Goal: Information Seeking & Learning: Compare options

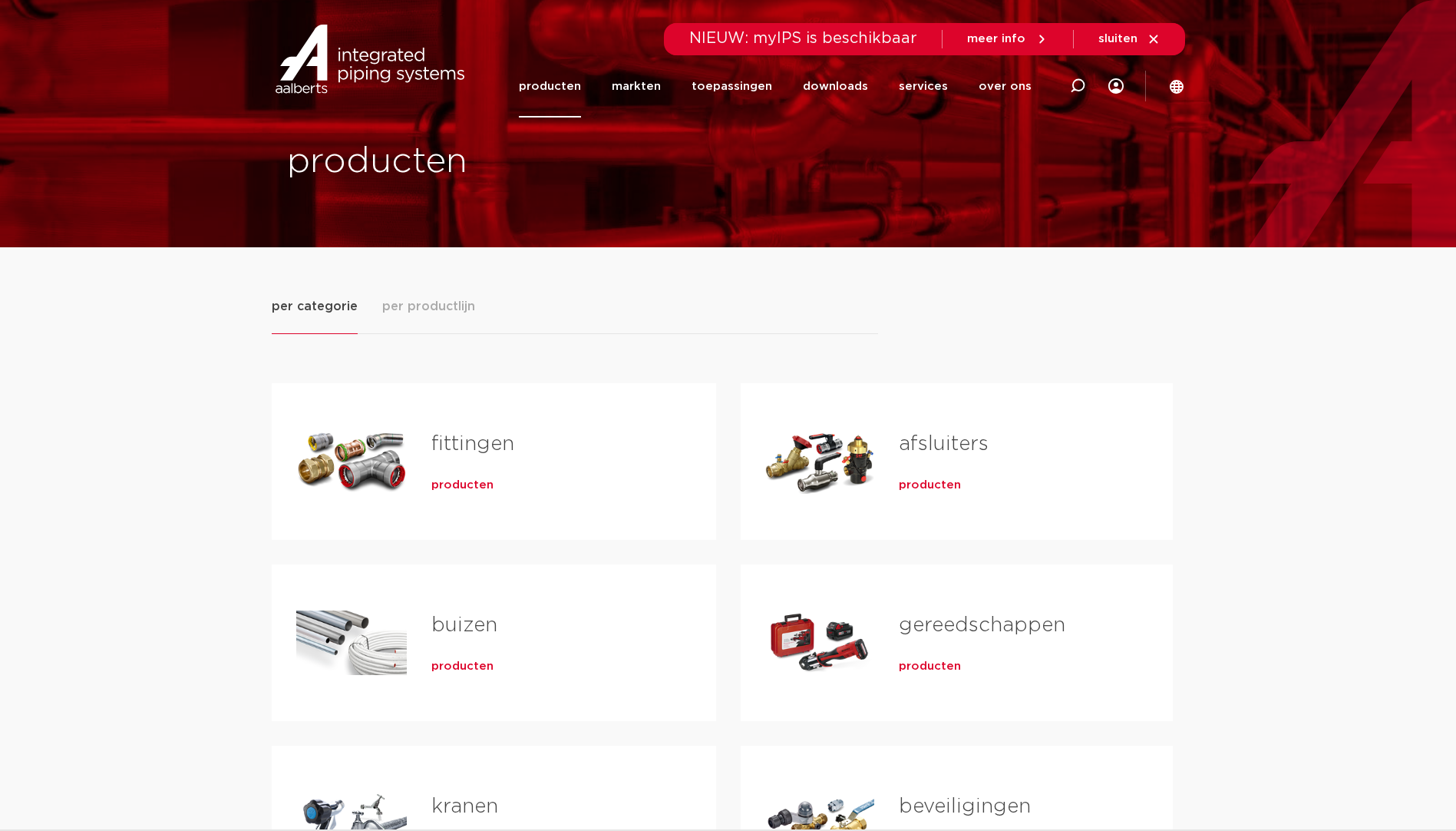
click at [369, 456] on div "Tabs. Open items met enter of spatie, sluit af met escape en navigeer met de pi…" at bounding box center [351, 461] width 110 height 107
click at [449, 471] on span "producten" at bounding box center [462, 485] width 62 height 15
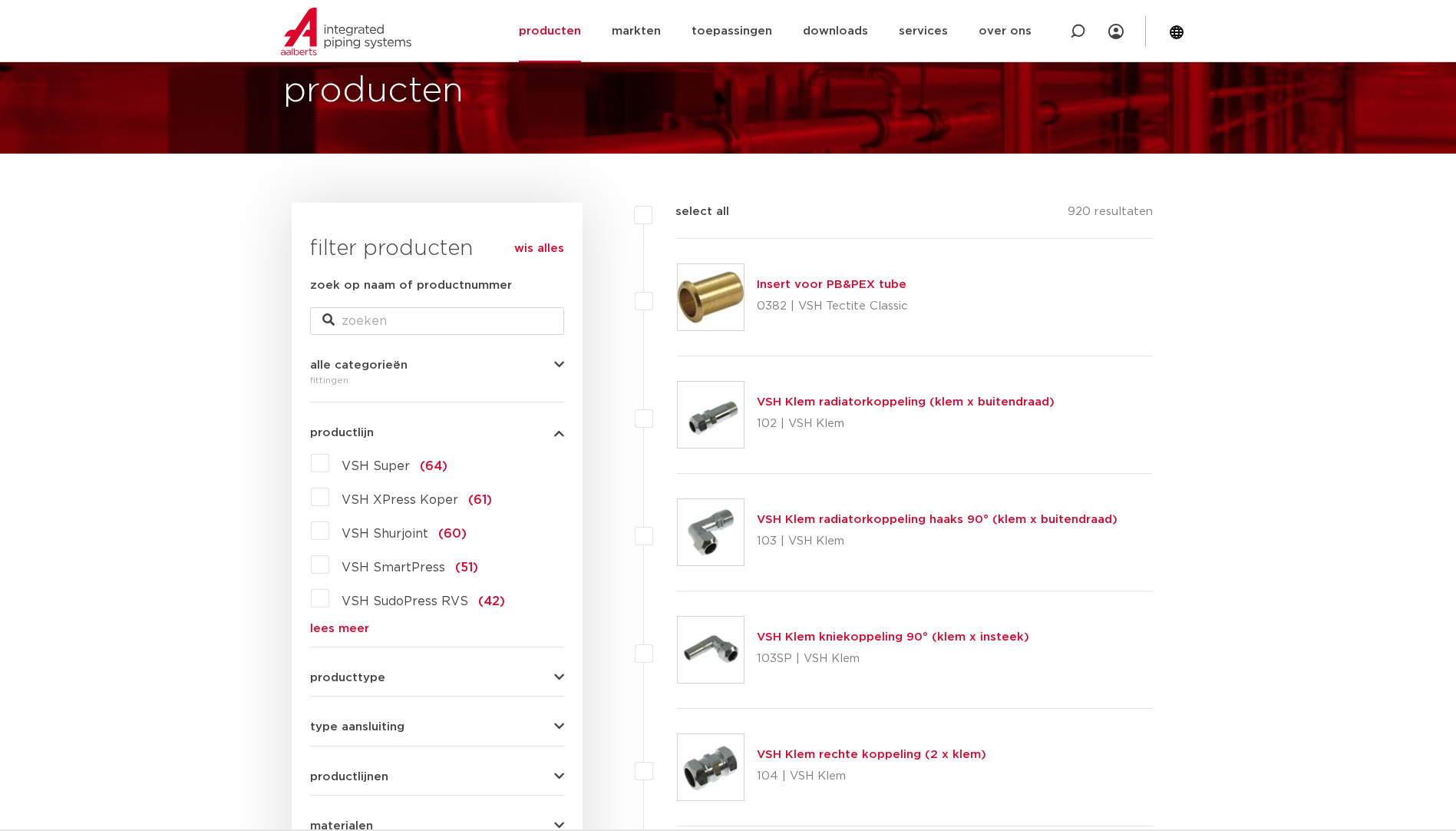
scroll to position [94, 0]
click at [358, 624] on link "lees meer" at bounding box center [437, 628] width 254 height 12
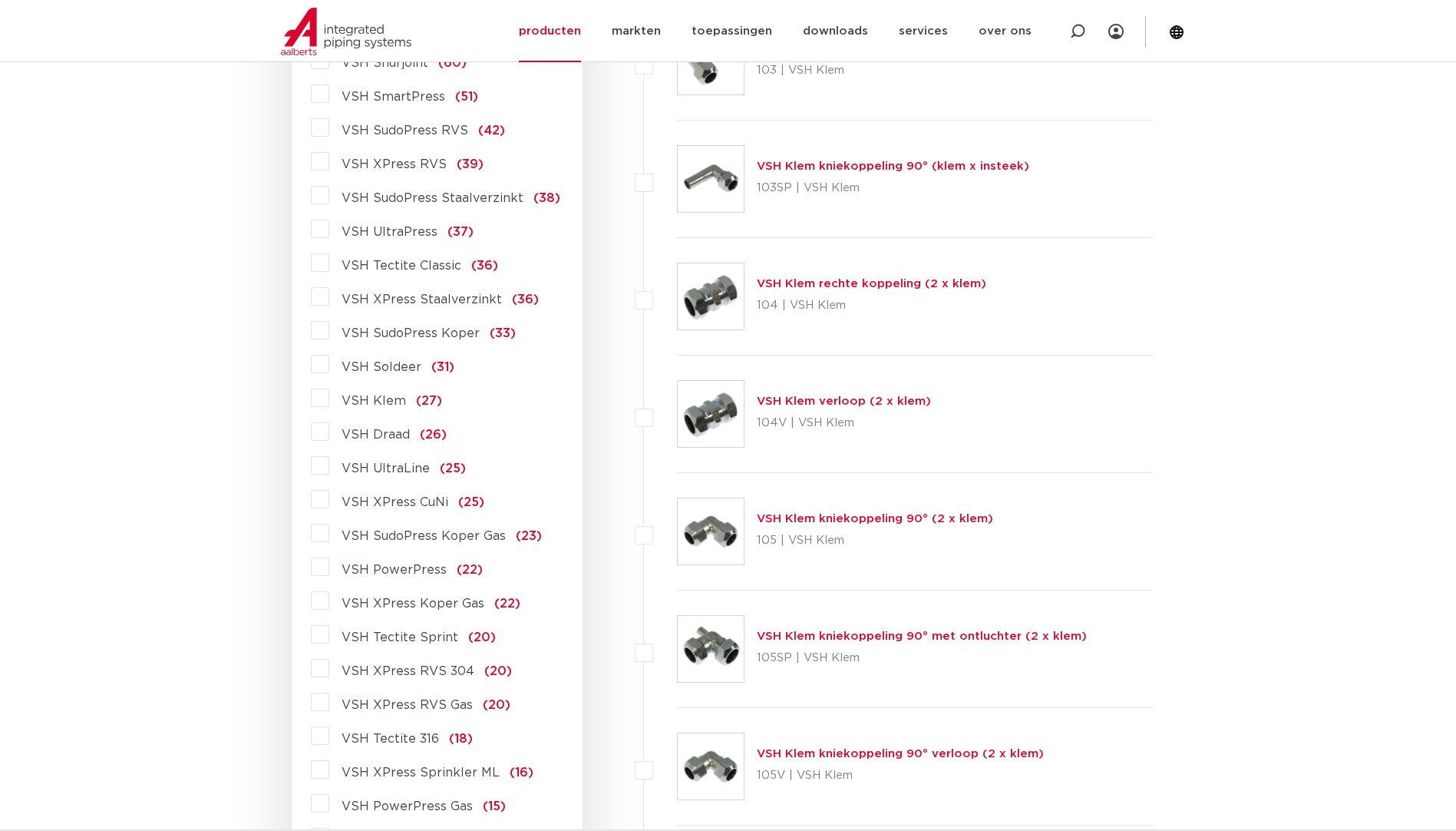
scroll to position [631, 0]
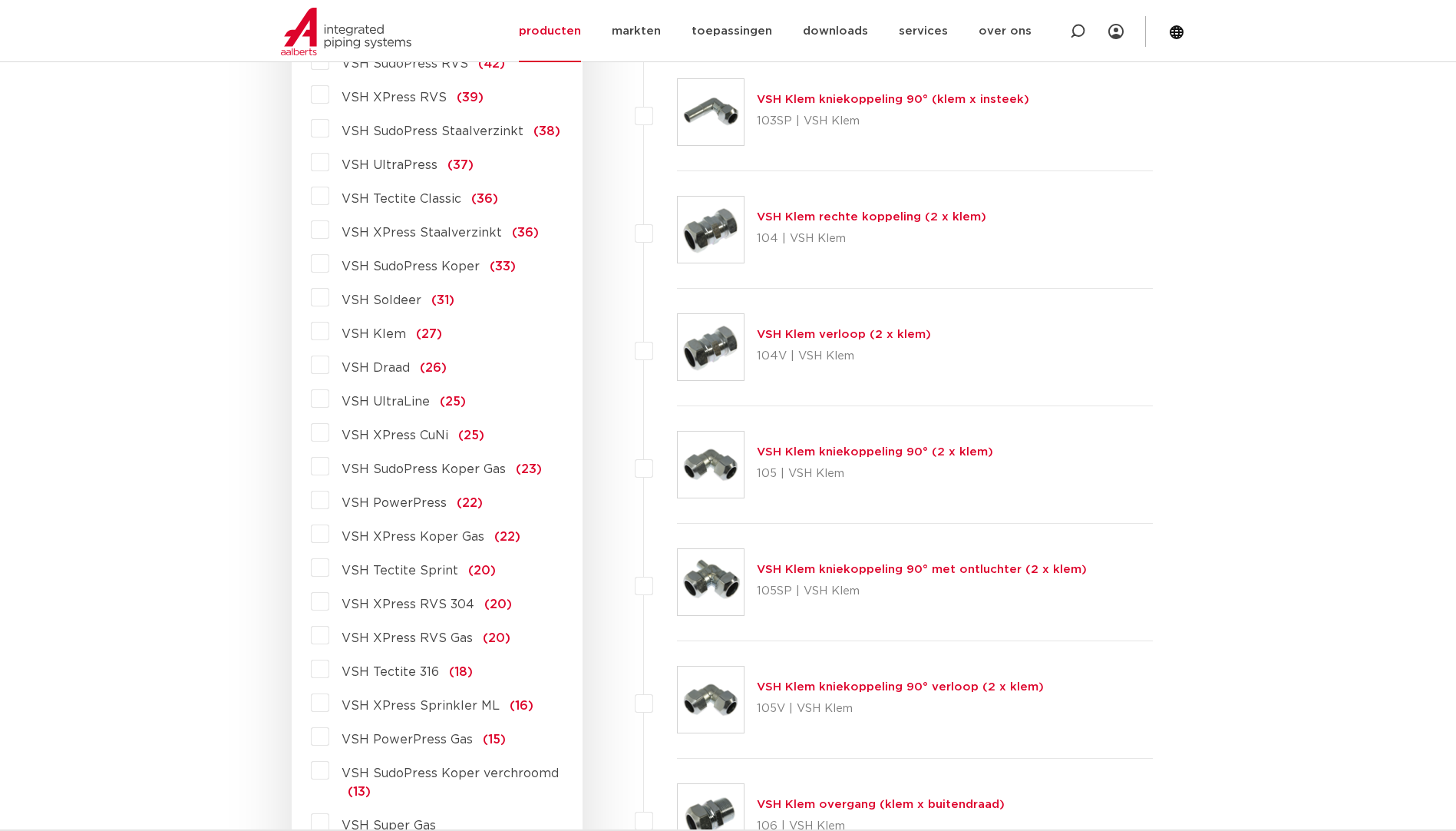
click at [329, 96] on label "VSH XPress RVS (39)" at bounding box center [406, 95] width 154 height 25
click at [0, 0] on input "VSH XPress RVS (39)" at bounding box center [0, 0] width 0 height 0
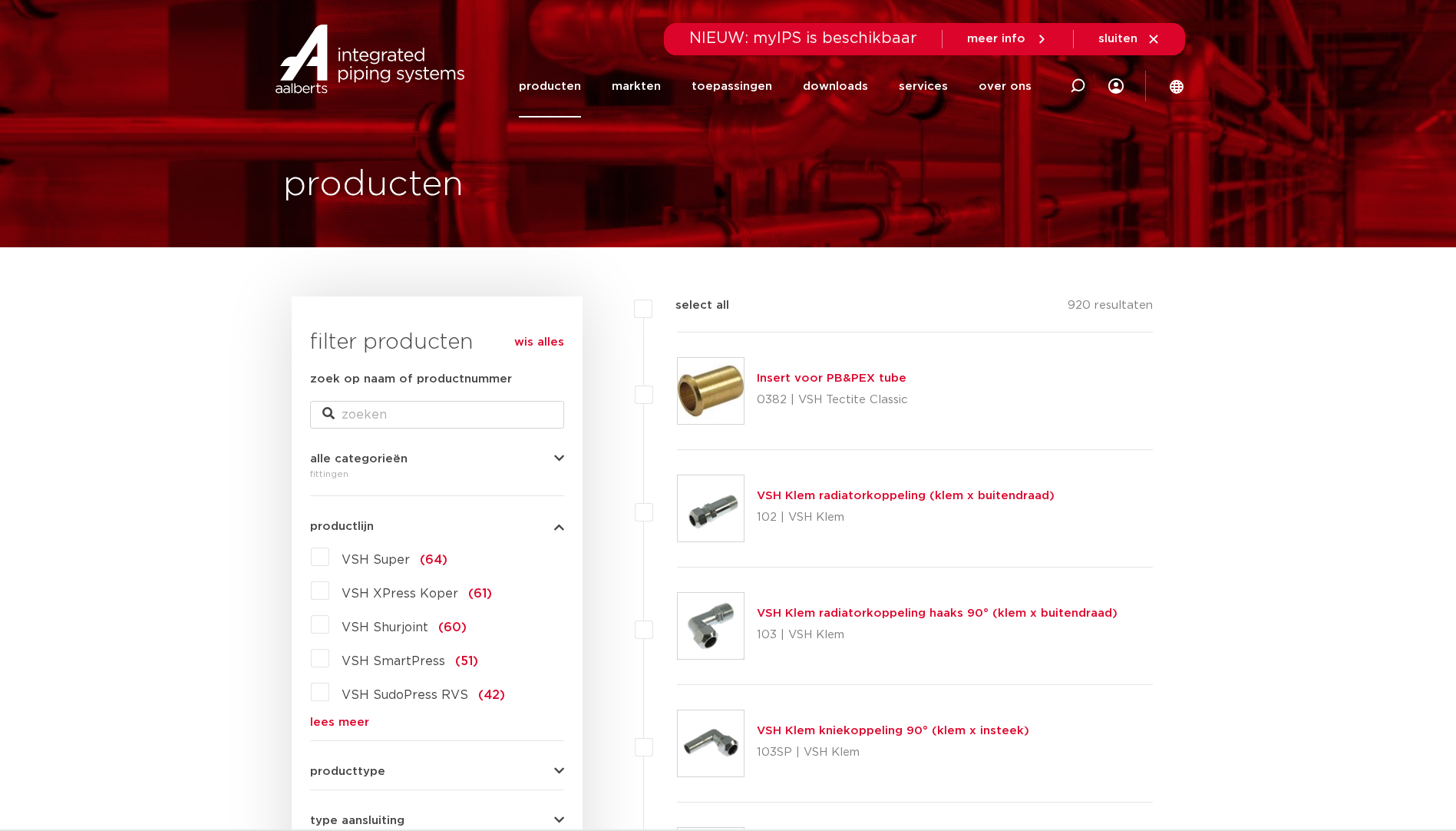
click at [354, 722] on link "lees meer" at bounding box center [437, 722] width 254 height 12
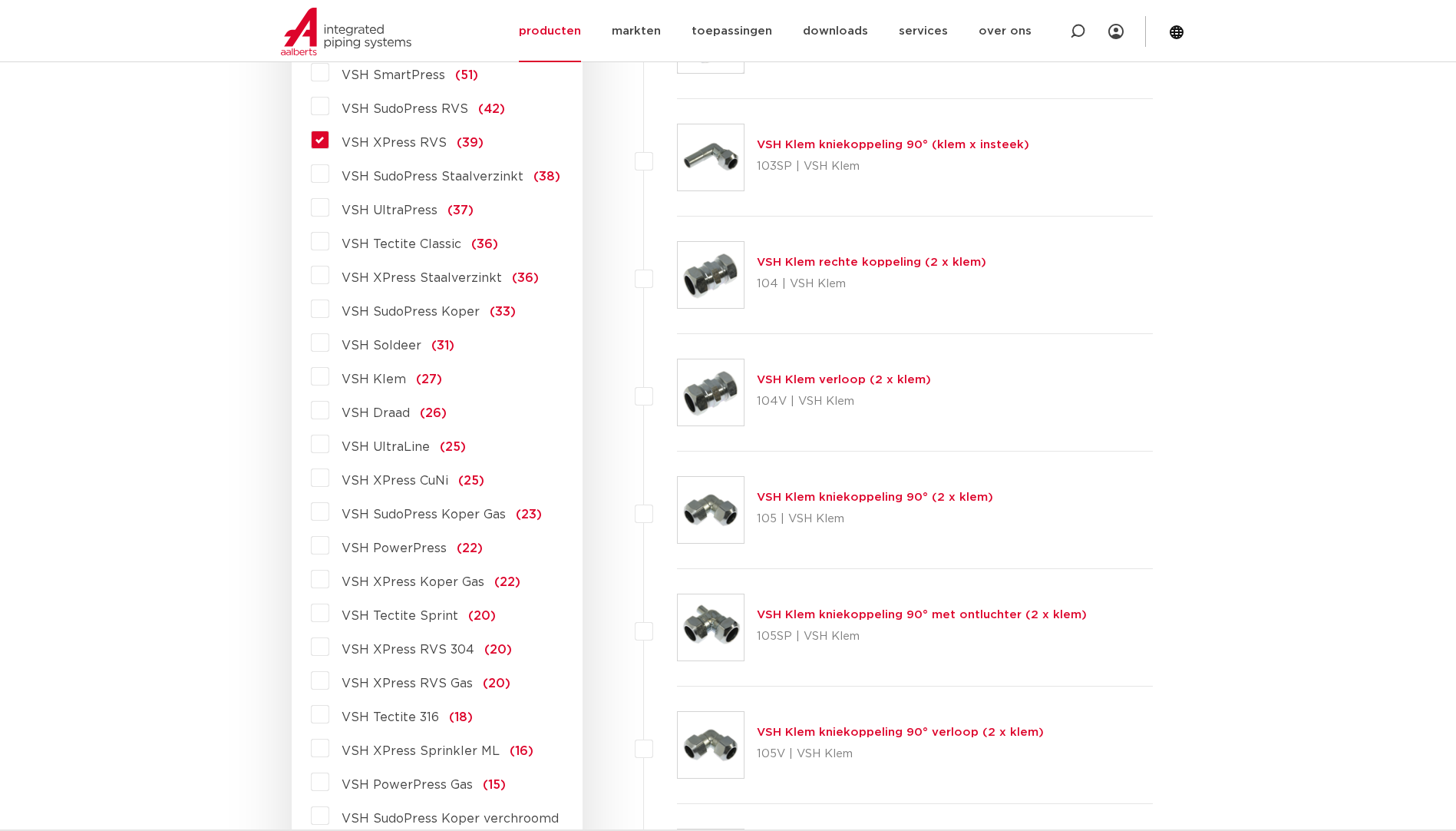
scroll to position [614, 0]
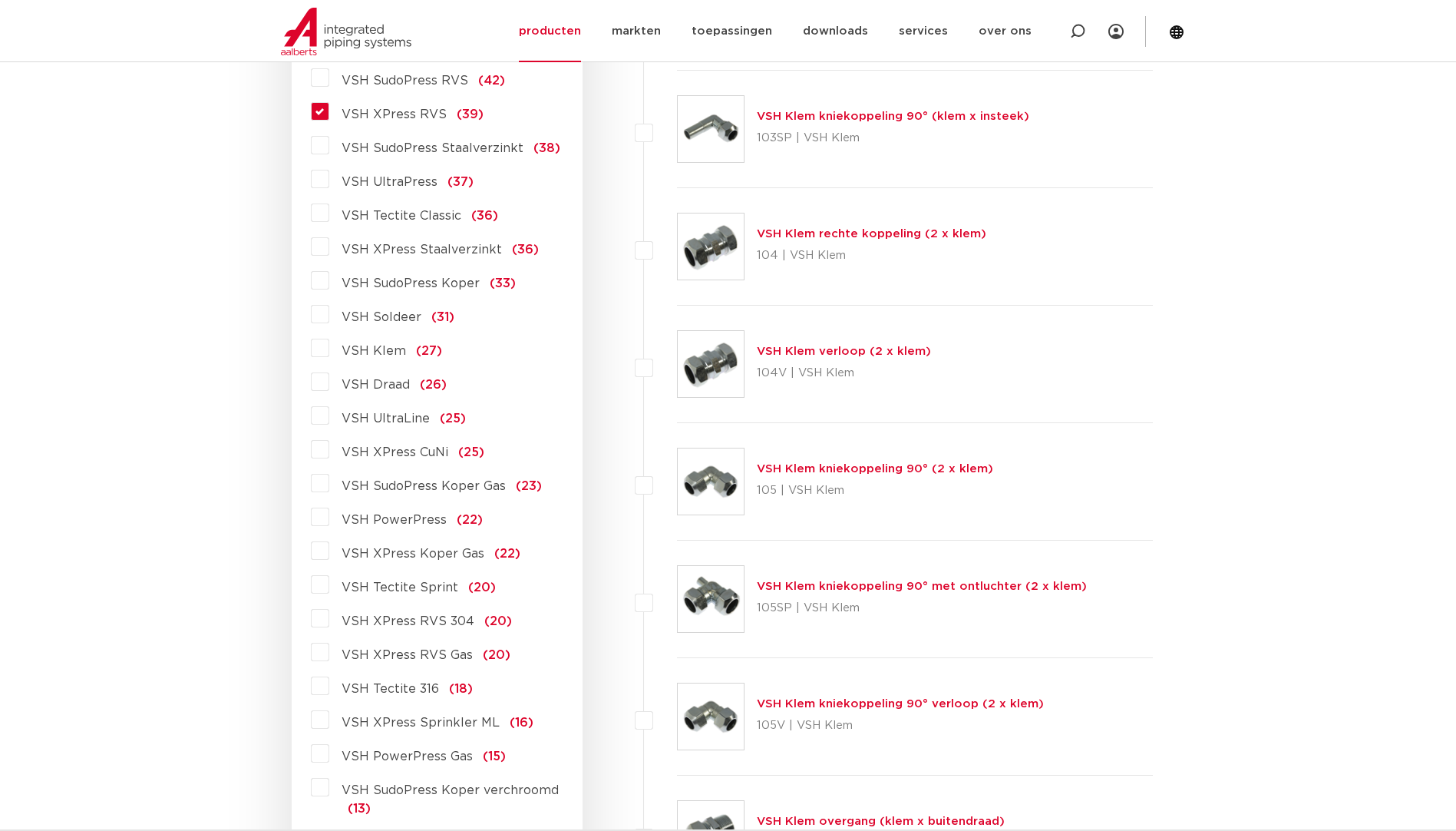
click at [329, 118] on label "VSH XPress RVS (39)" at bounding box center [406, 111] width 154 height 25
click at [0, 0] on input "VSH XPress RVS (39)" at bounding box center [0, 0] width 0 height 0
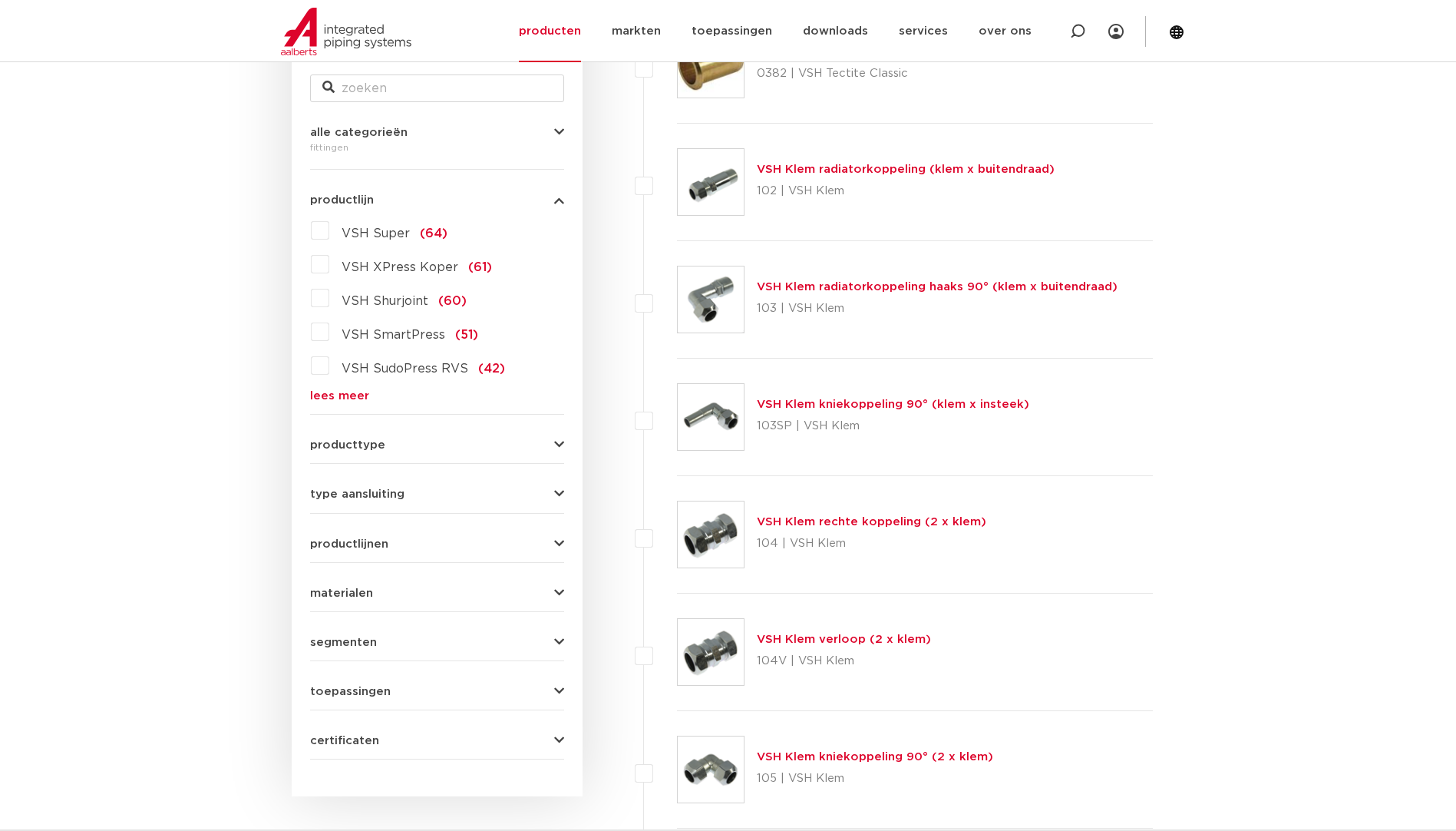
click at [356, 395] on link "lees meer" at bounding box center [437, 396] width 254 height 12
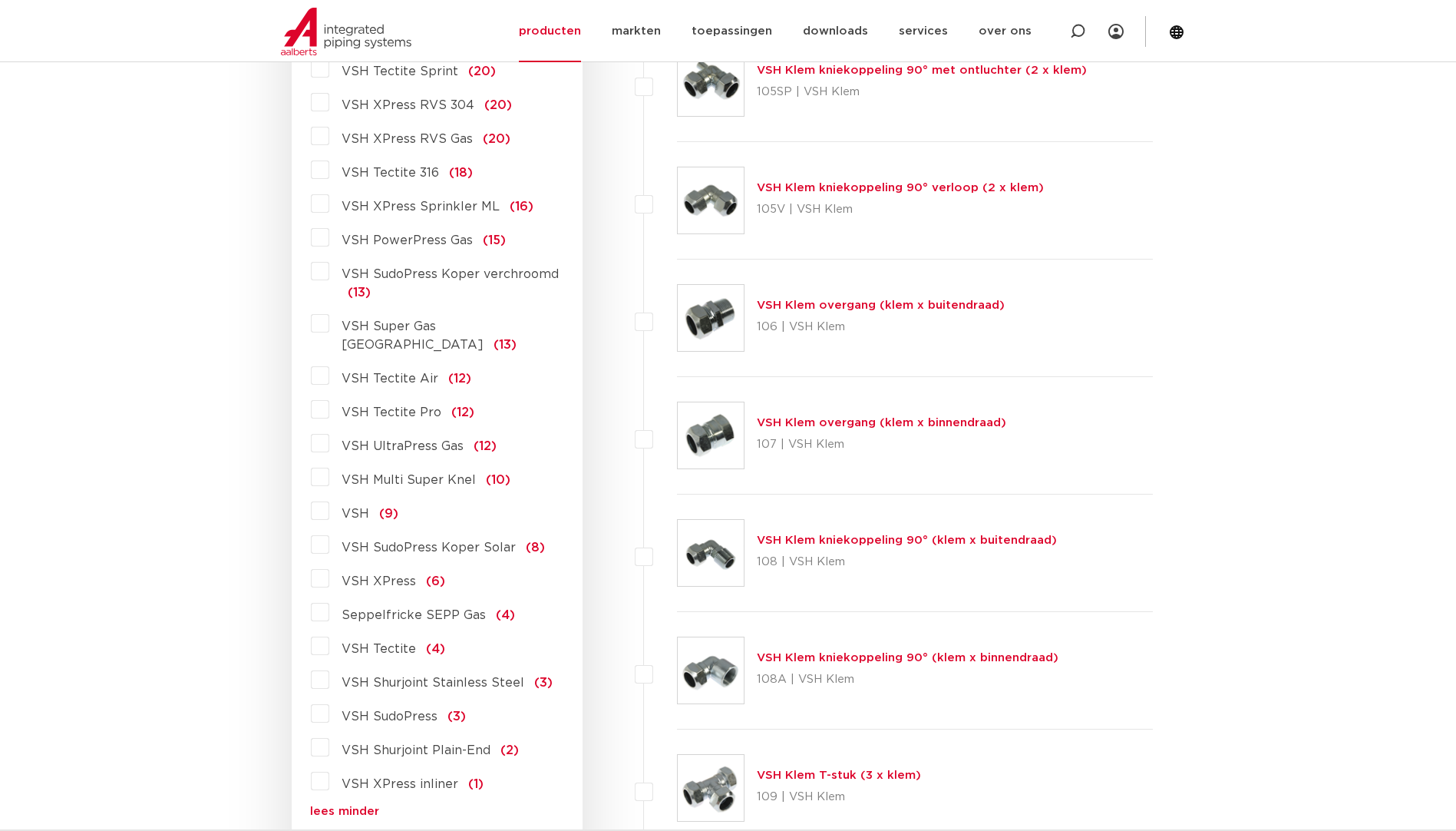
scroll to position [1094, 0]
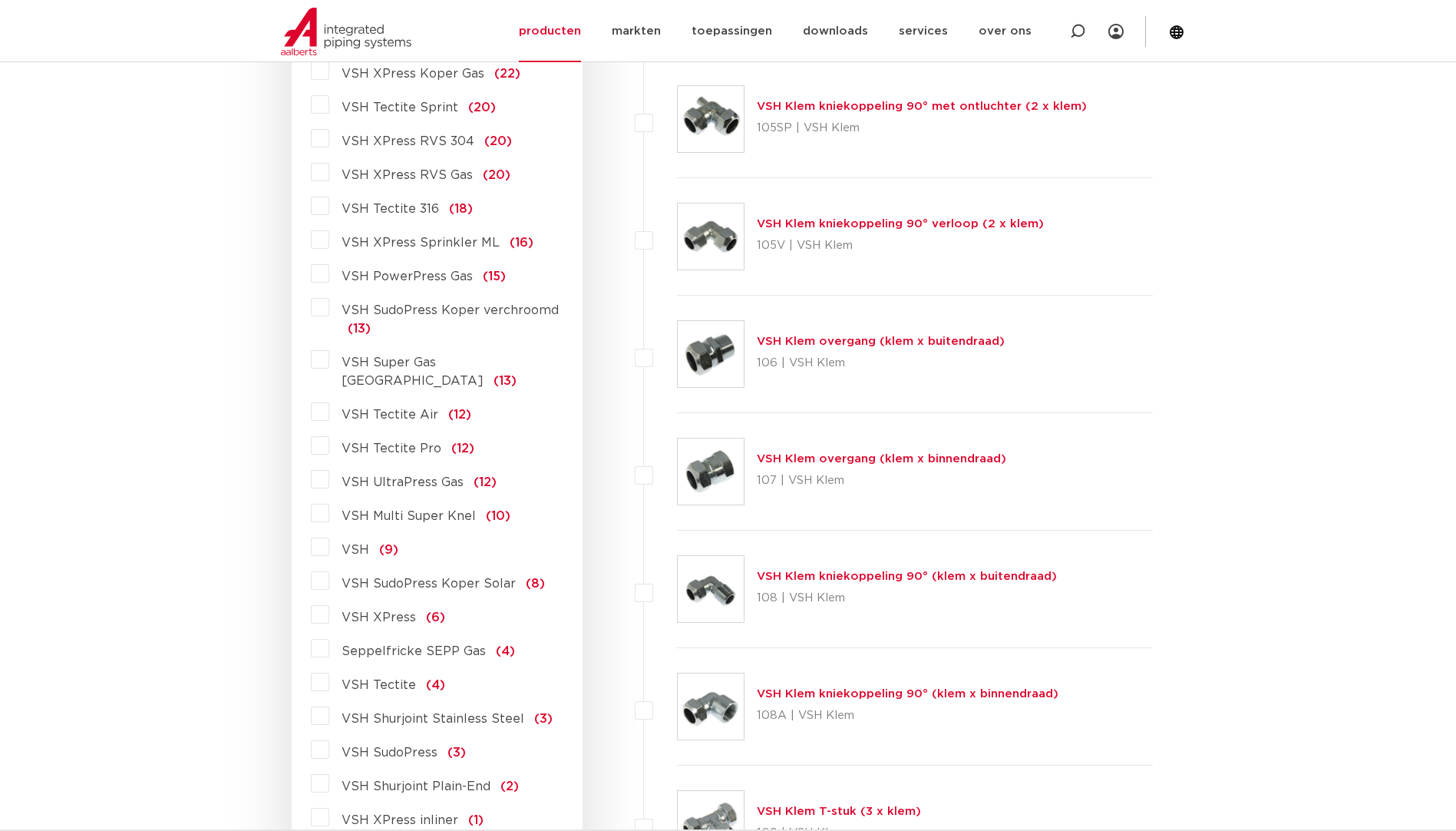
click at [329, 140] on label "VSH XPress RVS 304 (20)" at bounding box center [420, 139] width 183 height 25
click at [0, 0] on input "VSH XPress RVS 304 (20)" at bounding box center [0, 0] width 0 height 0
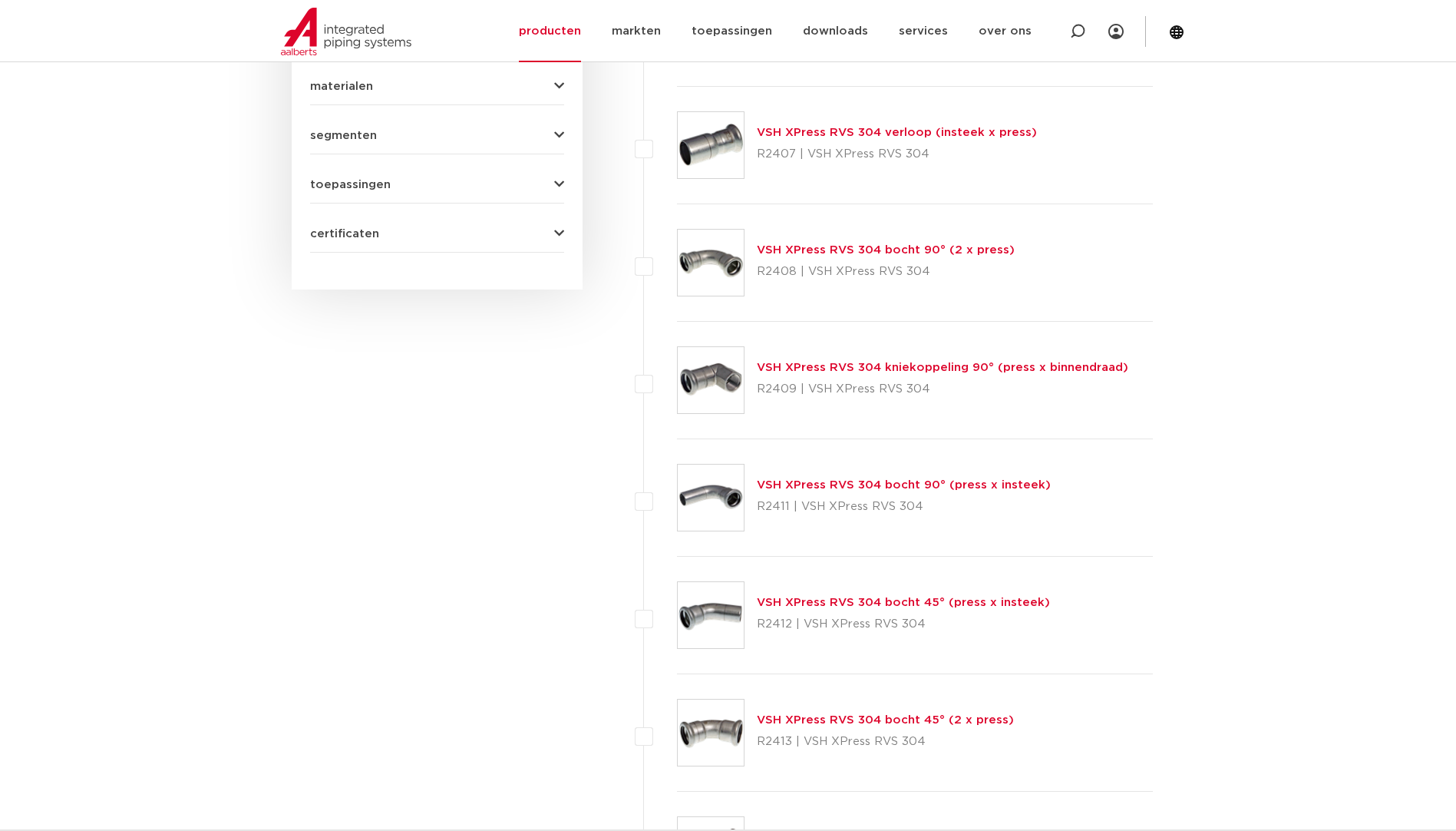
scroll to position [249, 0]
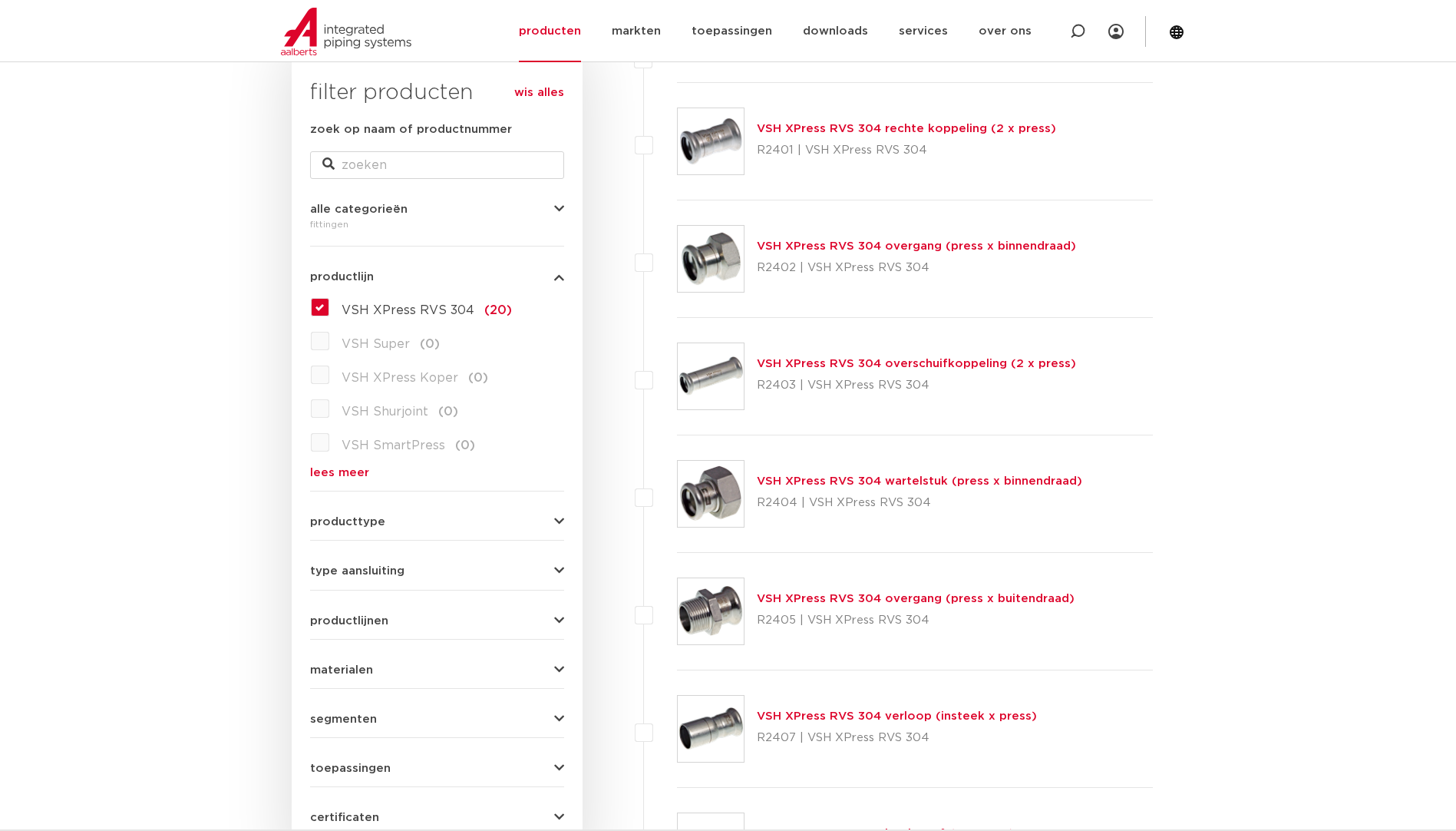
click at [335, 474] on link "lees meer" at bounding box center [437, 473] width 254 height 12
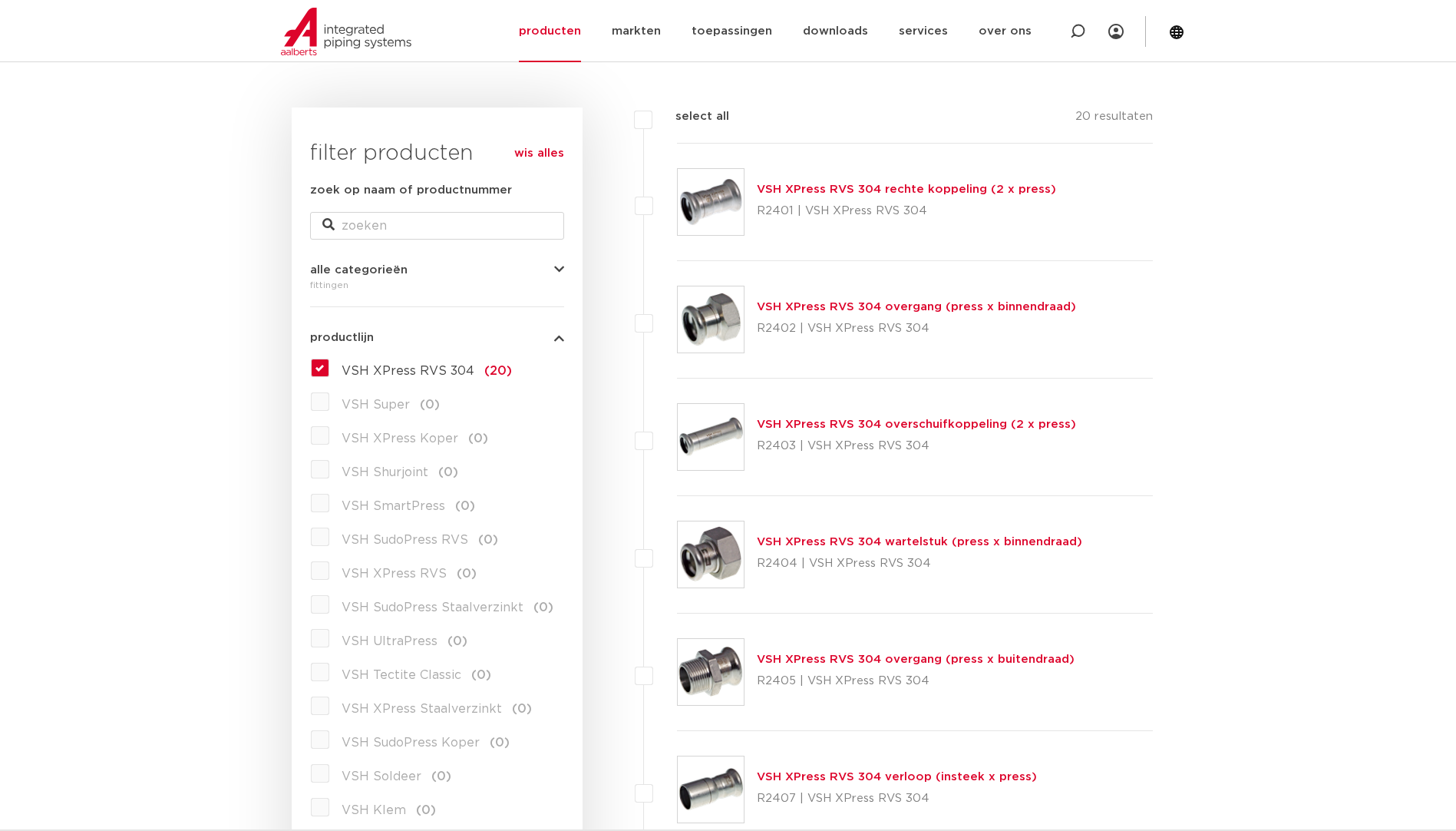
scroll to position [173, 0]
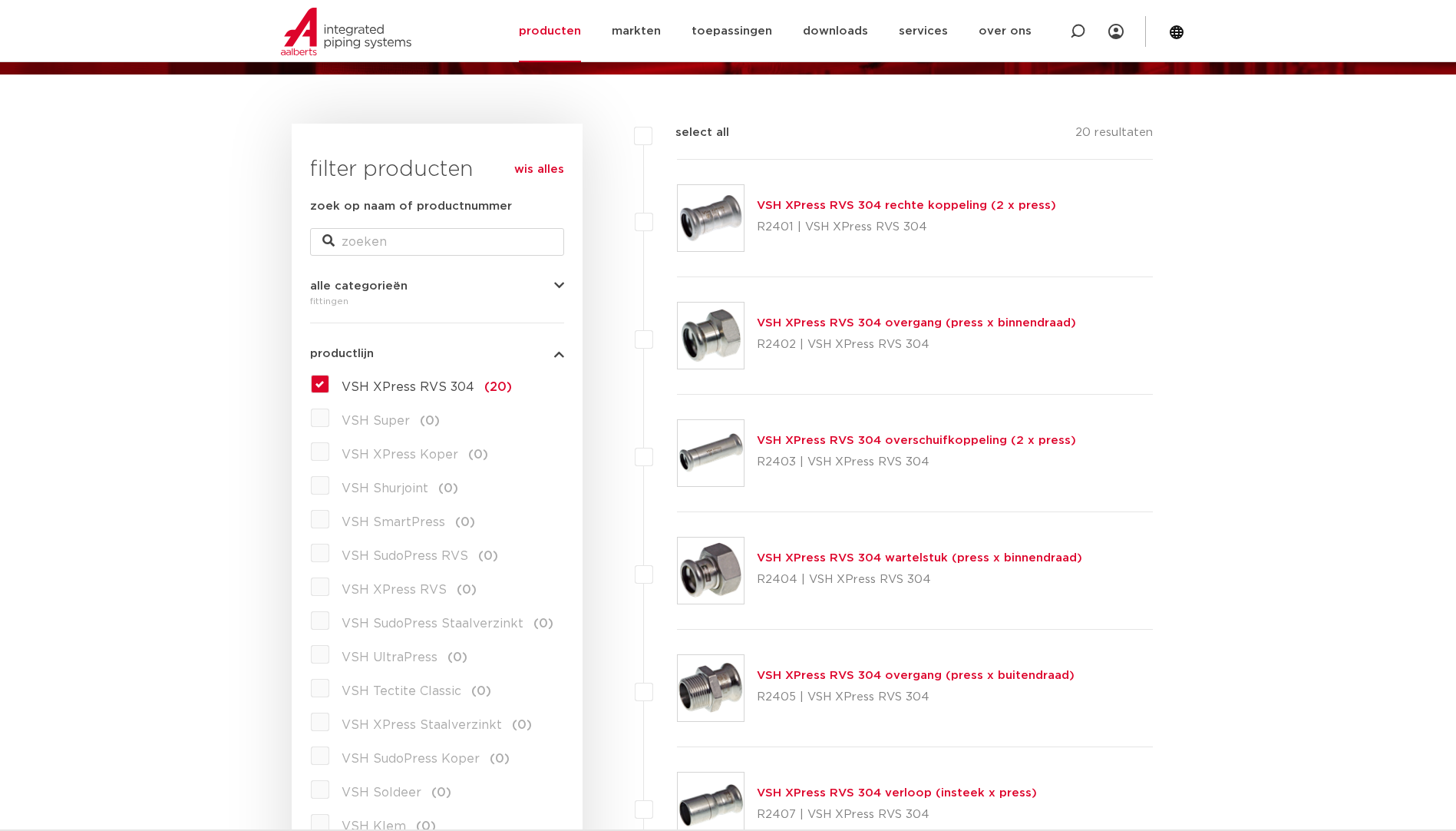
click at [329, 387] on label "VSH XPress RVS 304 (20)" at bounding box center [420, 384] width 183 height 25
click at [0, 0] on input "VSH XPress RVS 304 (20)" at bounding box center [0, 0] width 0 height 0
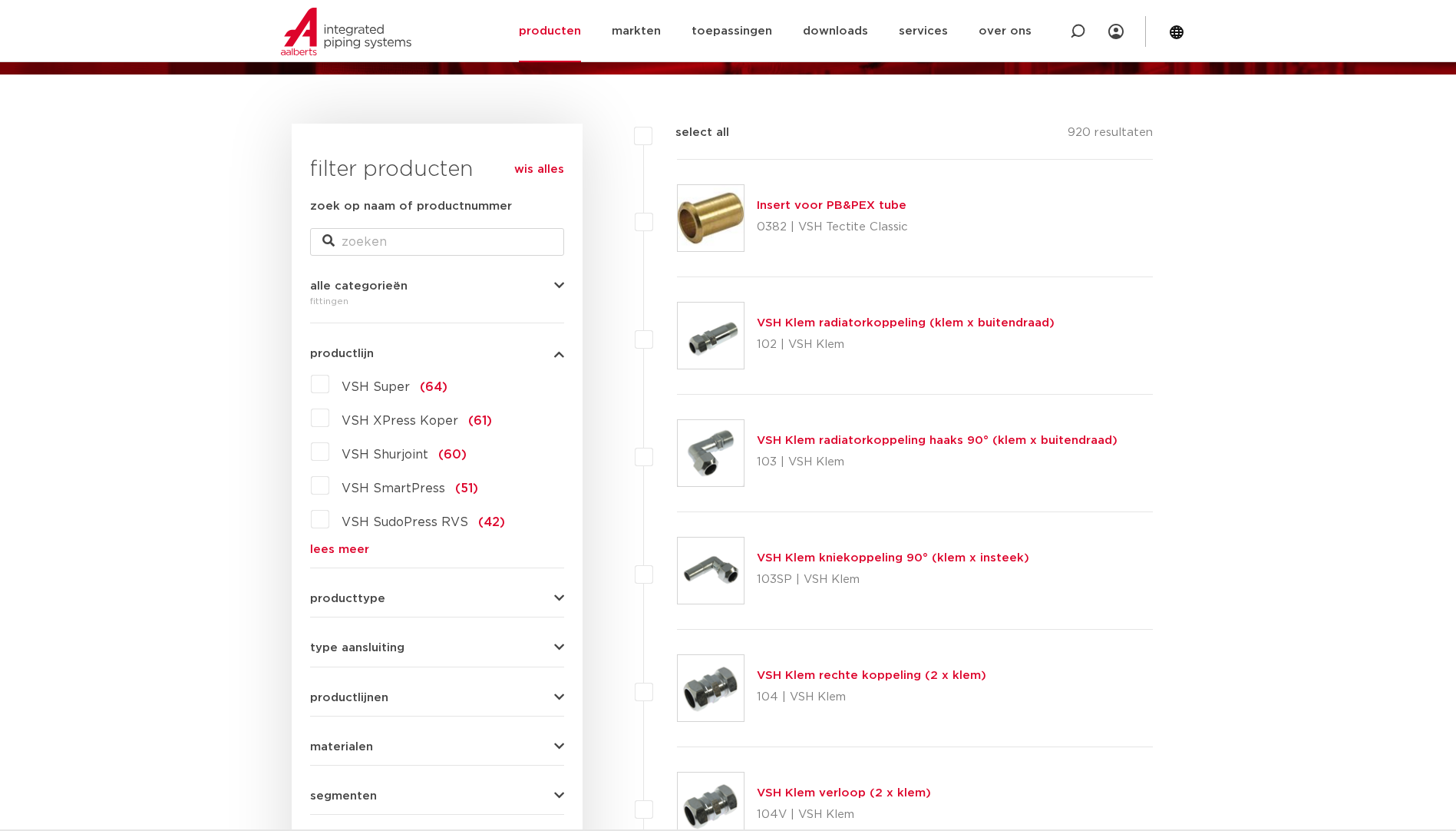
click at [358, 546] on link "lees meer" at bounding box center [437, 549] width 254 height 12
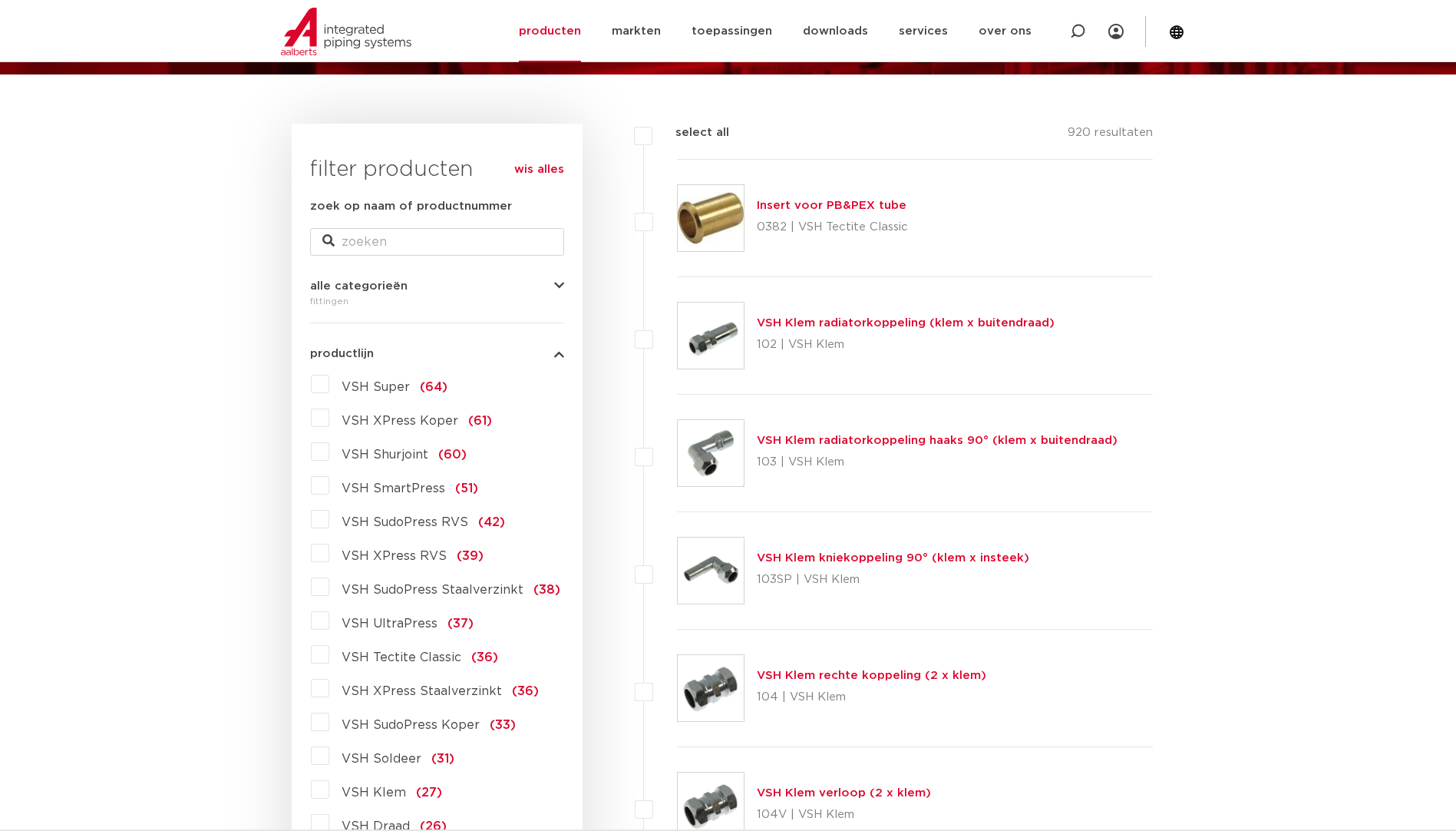
click at [329, 554] on label "VSH XPress RVS (39)" at bounding box center [406, 553] width 154 height 25
click at [0, 0] on input "VSH XPress RVS (39)" at bounding box center [0, 0] width 0 height 0
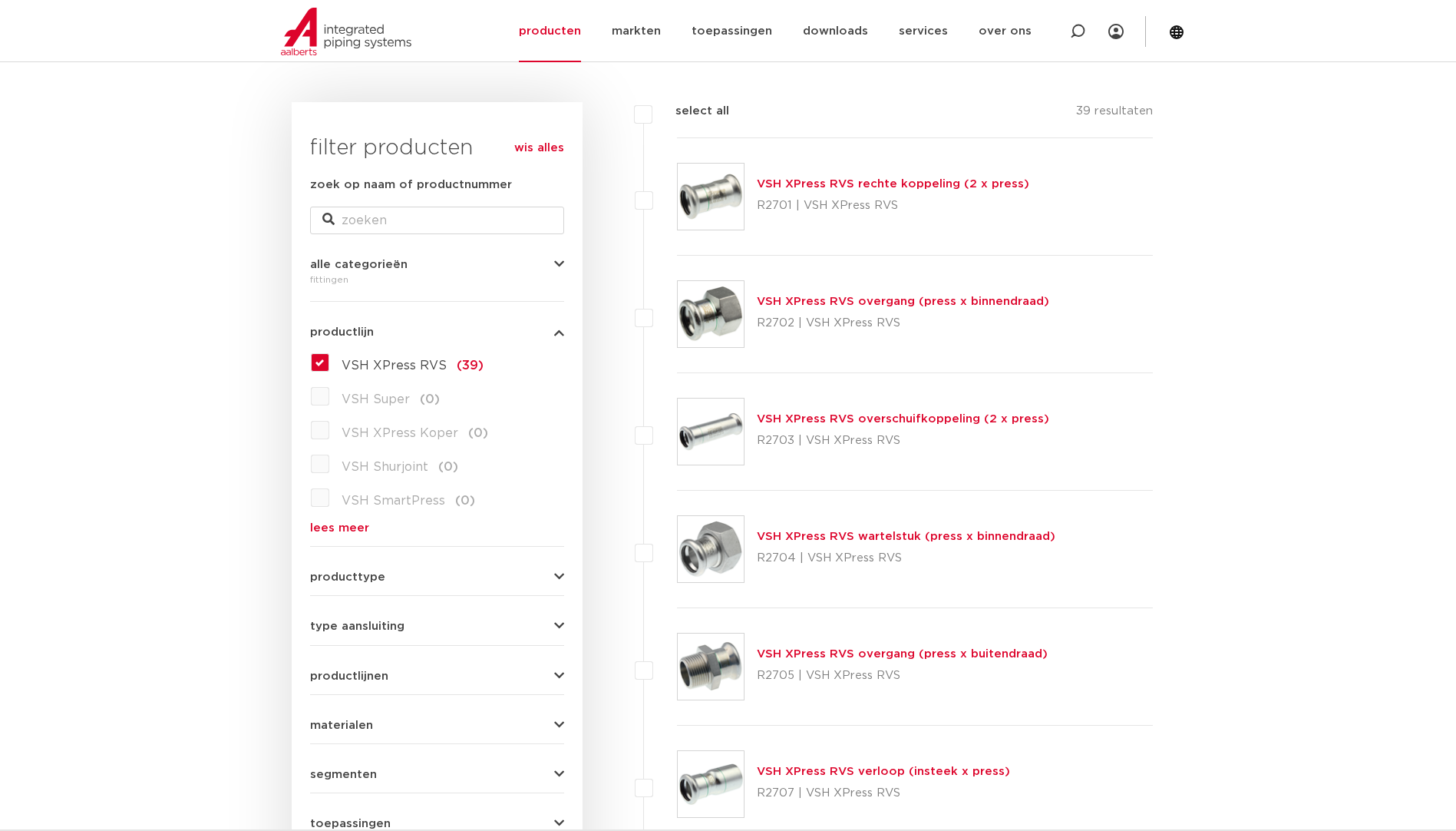
scroll to position [173, 0]
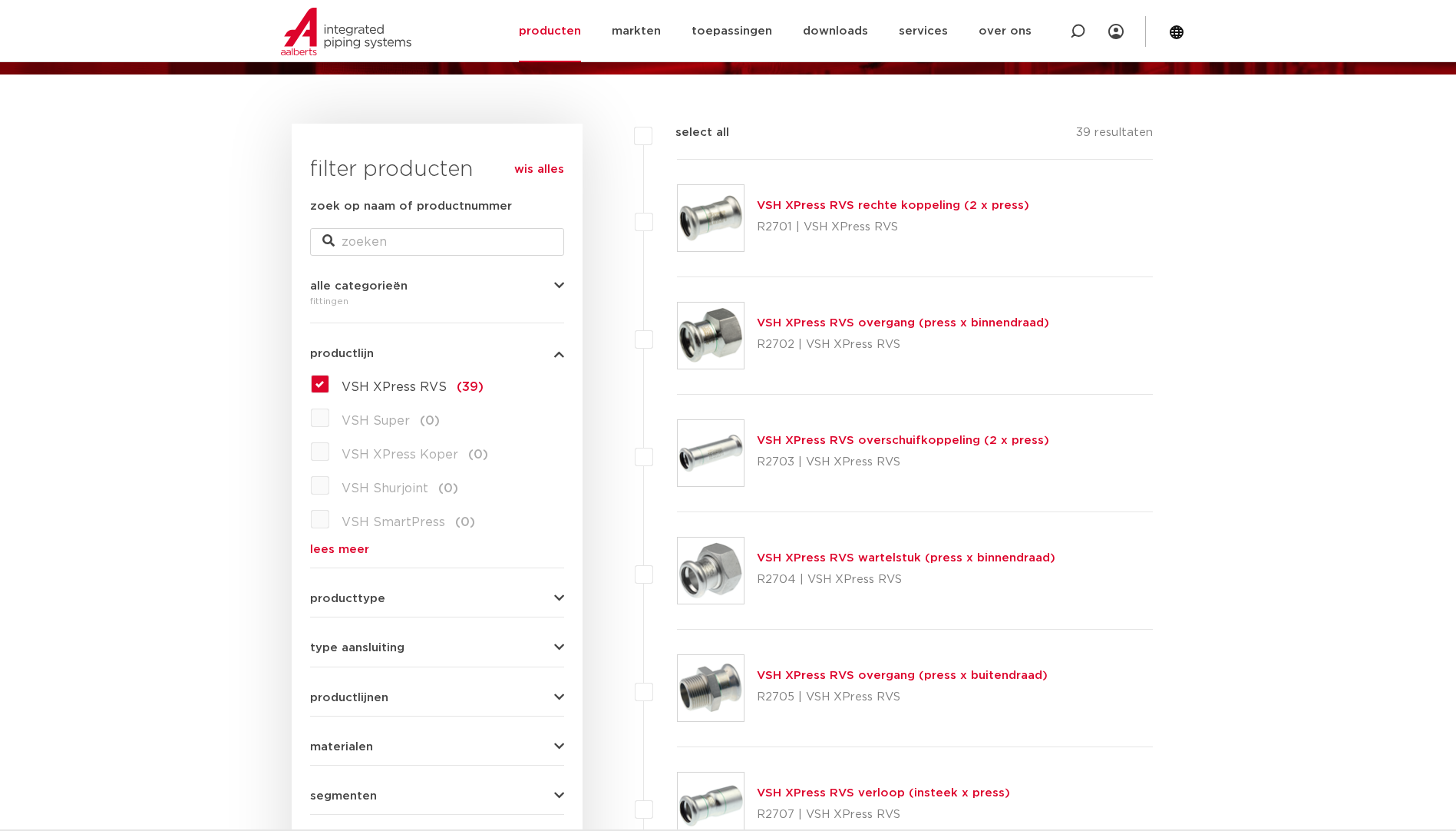
click at [725, 322] on img at bounding box center [710, 335] width 66 height 66
click at [329, 384] on label "VSH XPress RVS (39)" at bounding box center [406, 384] width 154 height 25
click at [0, 0] on input "VSH XPress RVS (39)" at bounding box center [0, 0] width 0 height 0
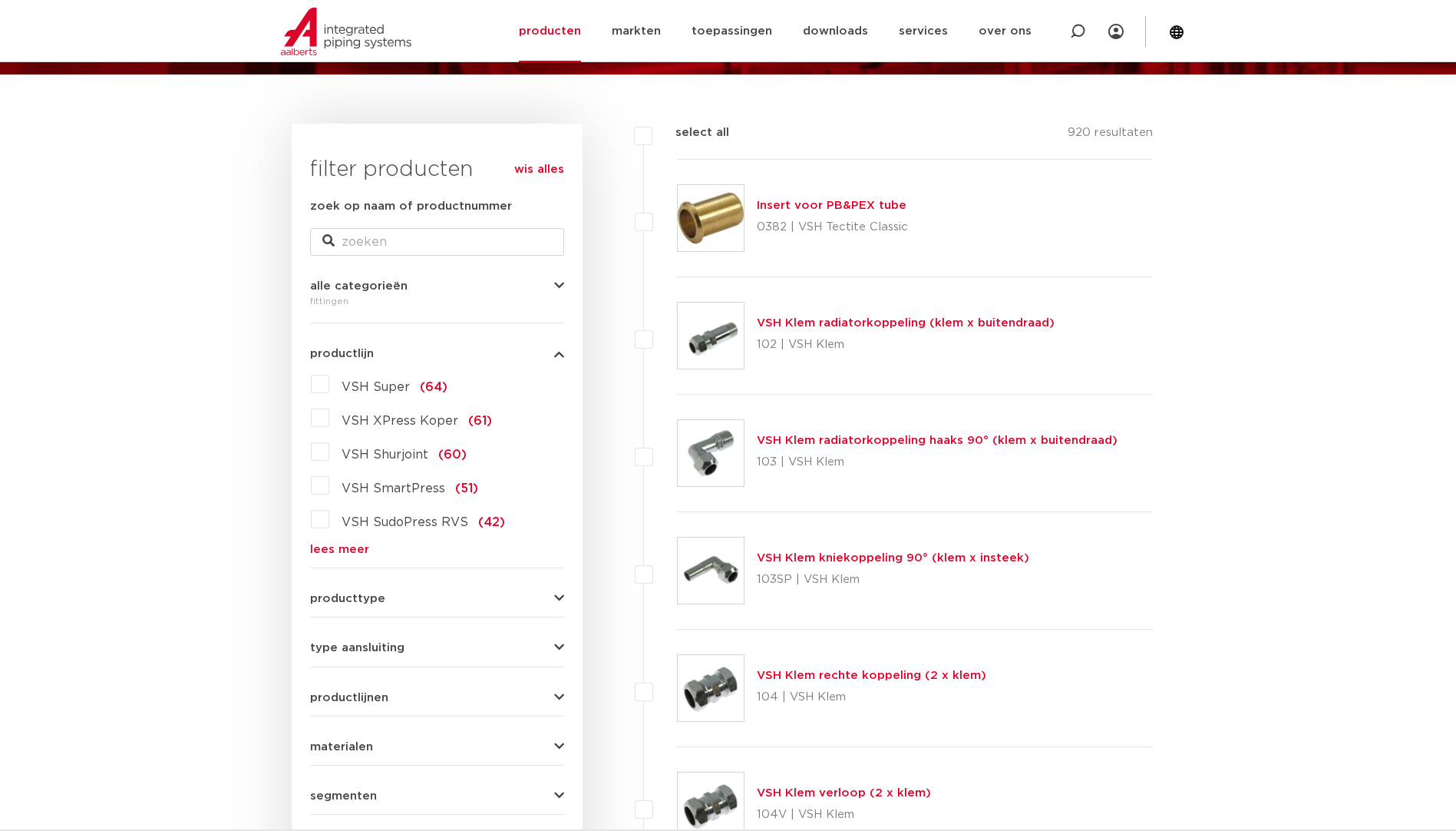
click at [353, 548] on link "lees meer" at bounding box center [437, 549] width 254 height 12
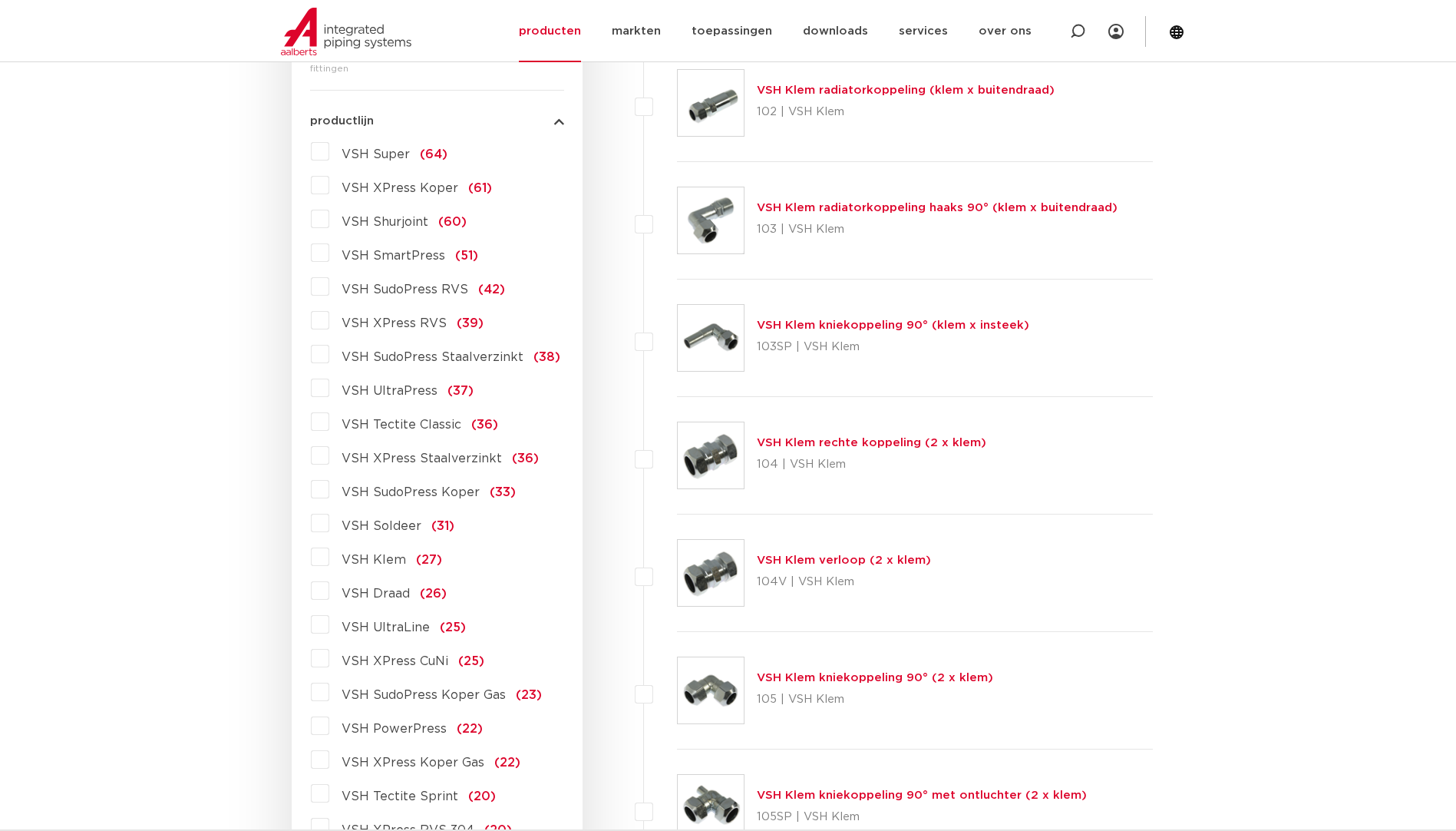
scroll to position [557, 0]
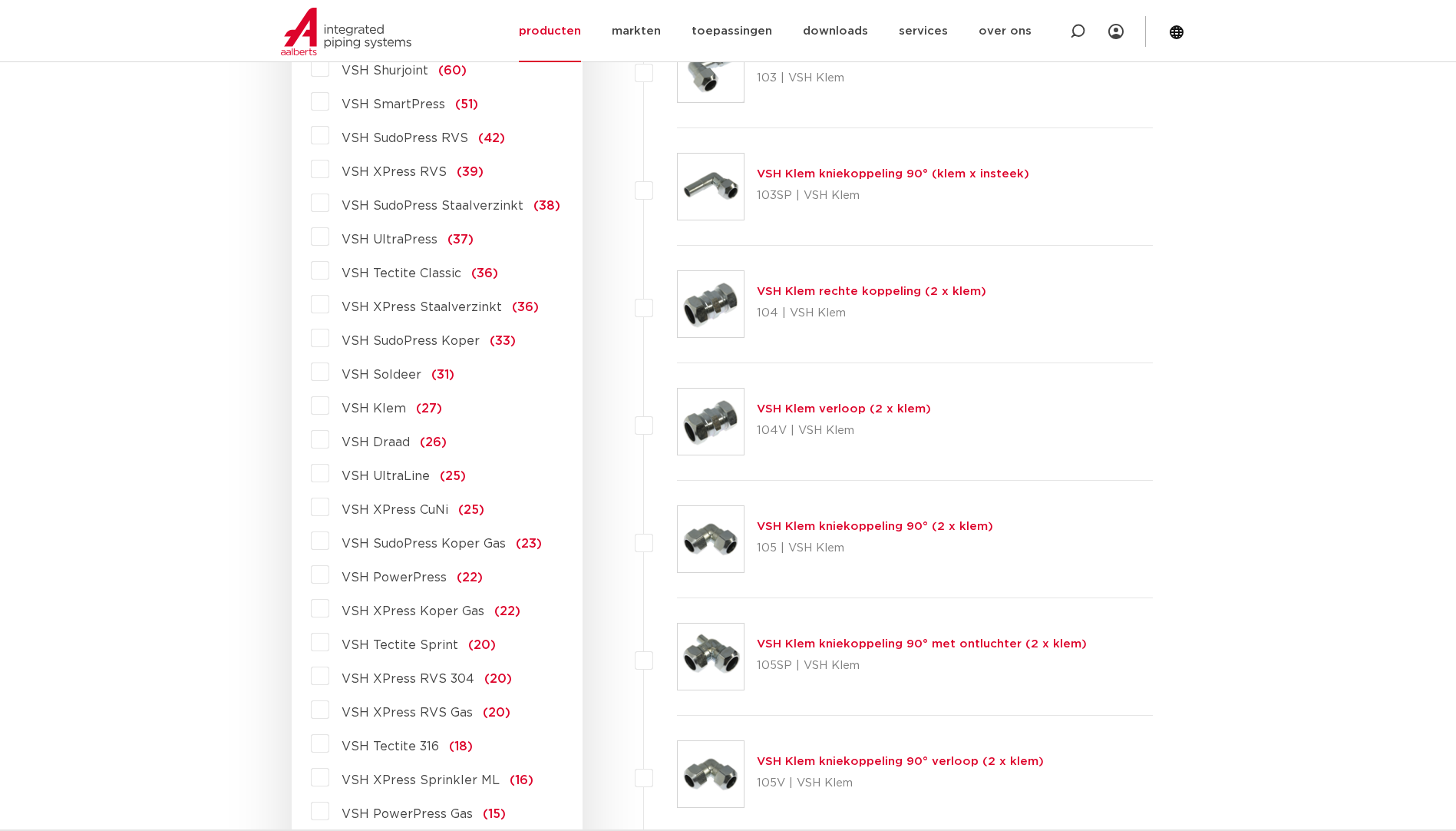
click at [329, 680] on label "VSH XPress RVS 304 (20)" at bounding box center [420, 676] width 183 height 25
click at [0, 0] on input "VSH XPress RVS 304 (20)" at bounding box center [0, 0] width 0 height 0
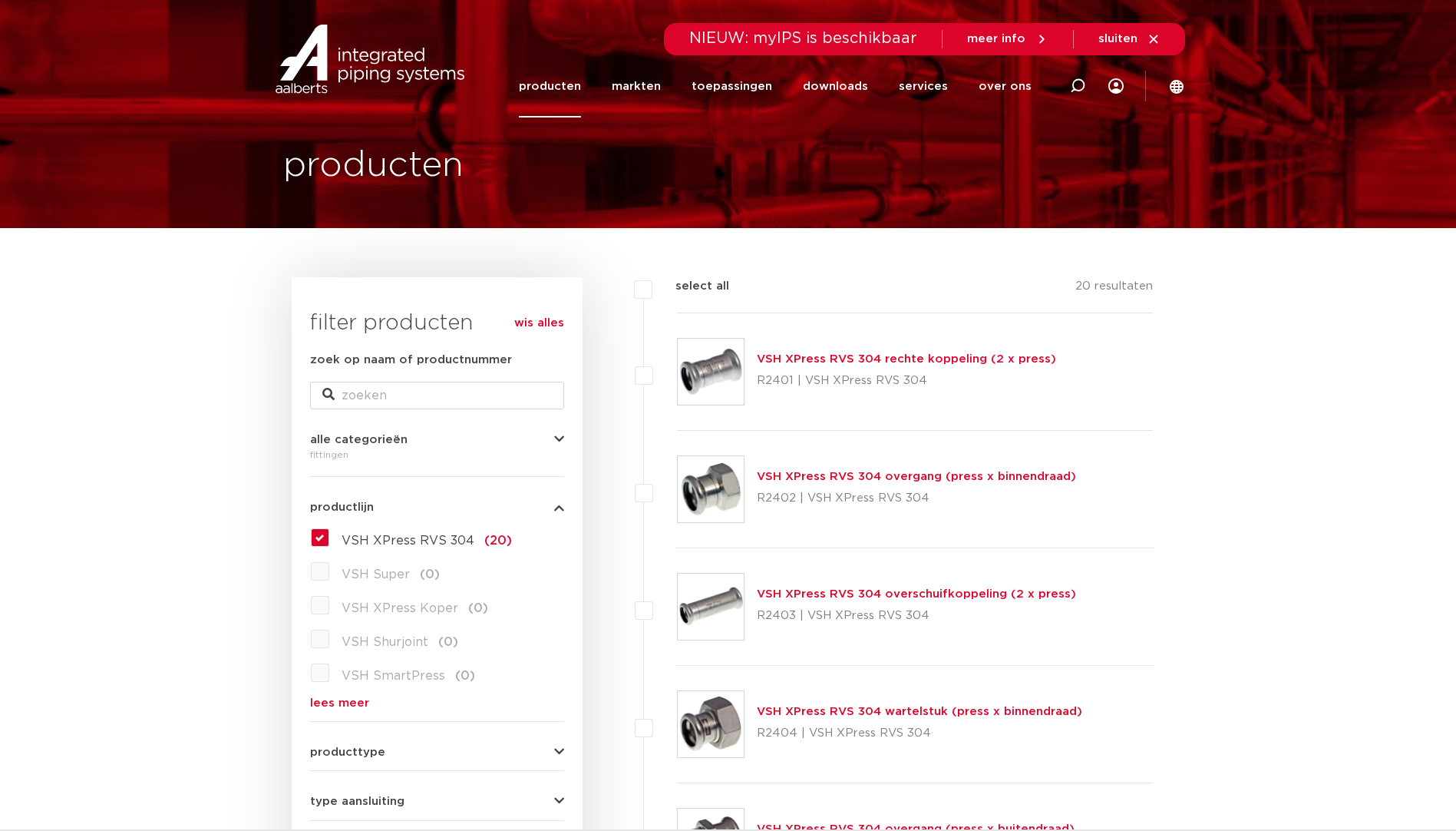
scroll to position [19, 0]
click at [718, 499] on img at bounding box center [710, 489] width 66 height 66
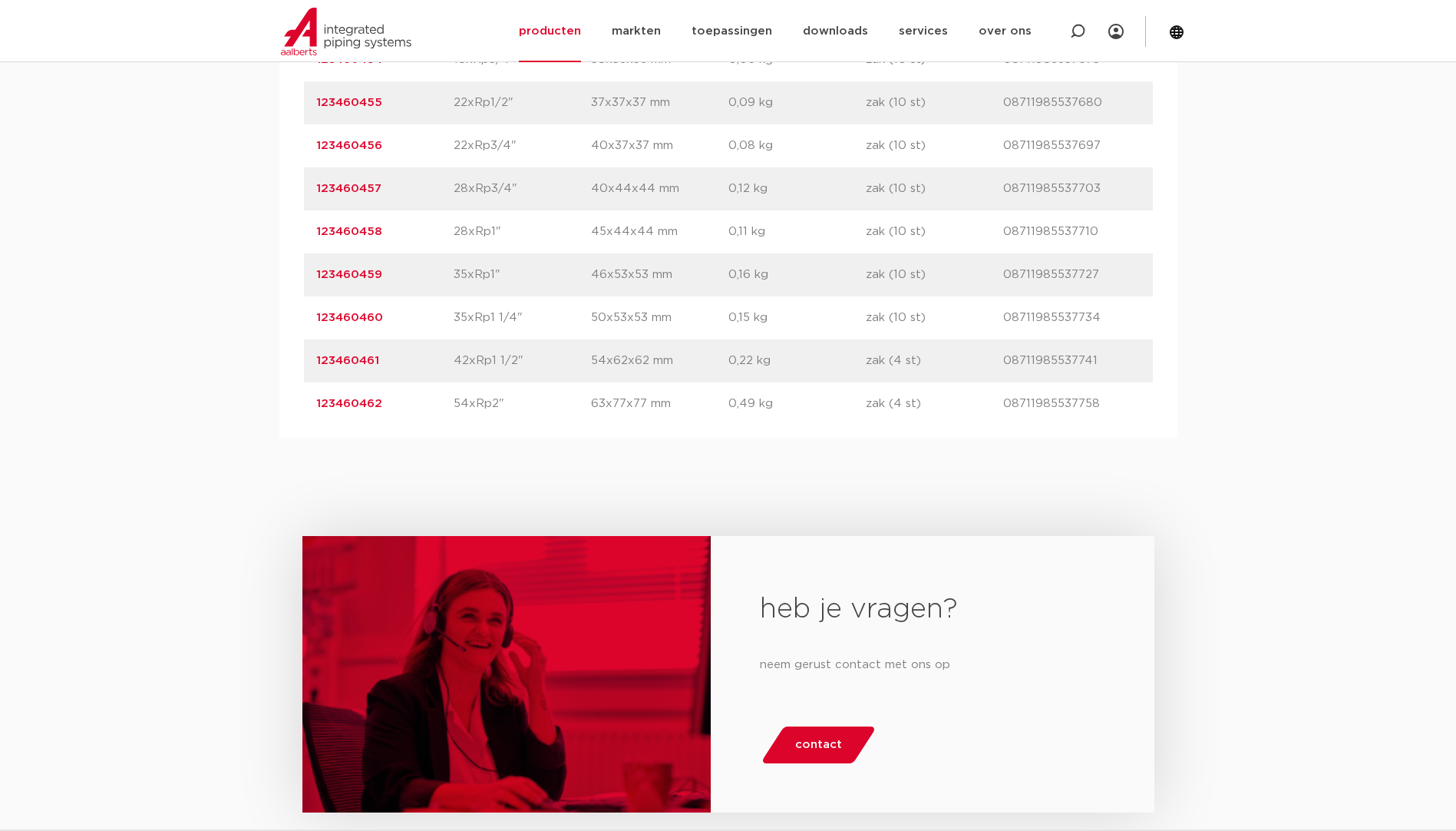
click at [204, 362] on div "assortiment [GEOGRAPHIC_DATA] specificaties downloads ETIM sustainability assor…" at bounding box center [728, 108] width 1456 height 659
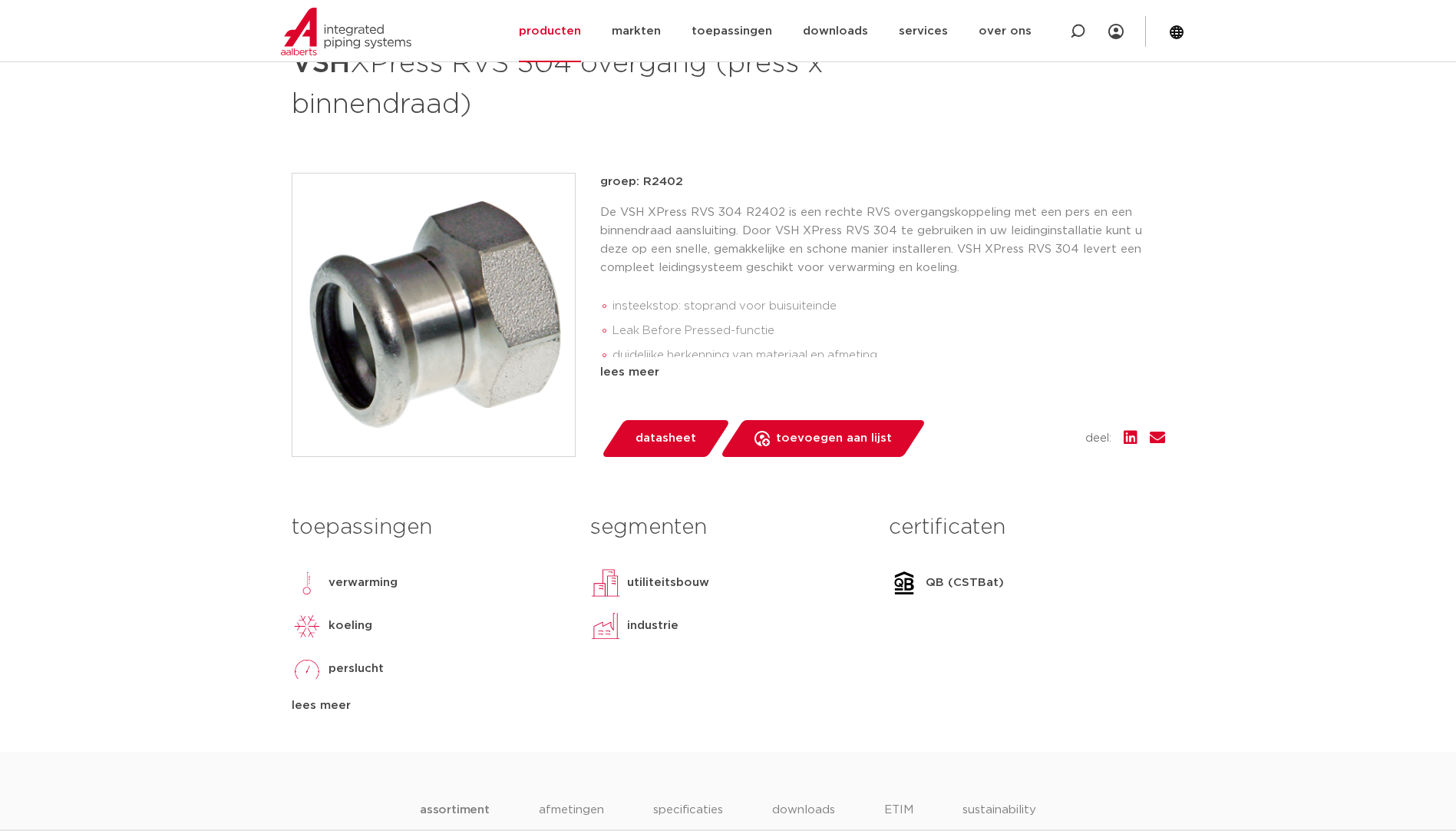
scroll to position [154, 0]
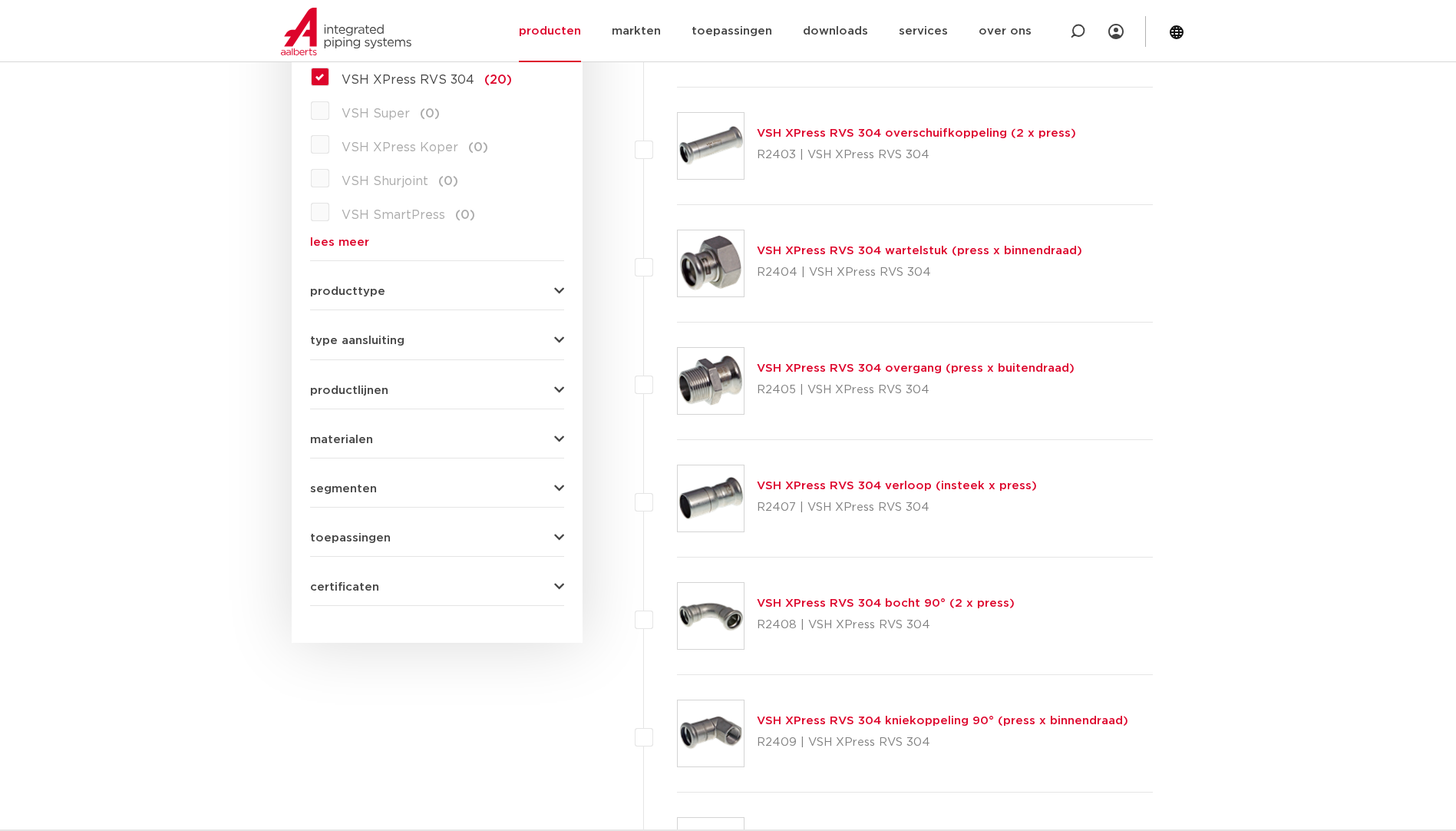
click at [728, 381] on img at bounding box center [710, 381] width 66 height 66
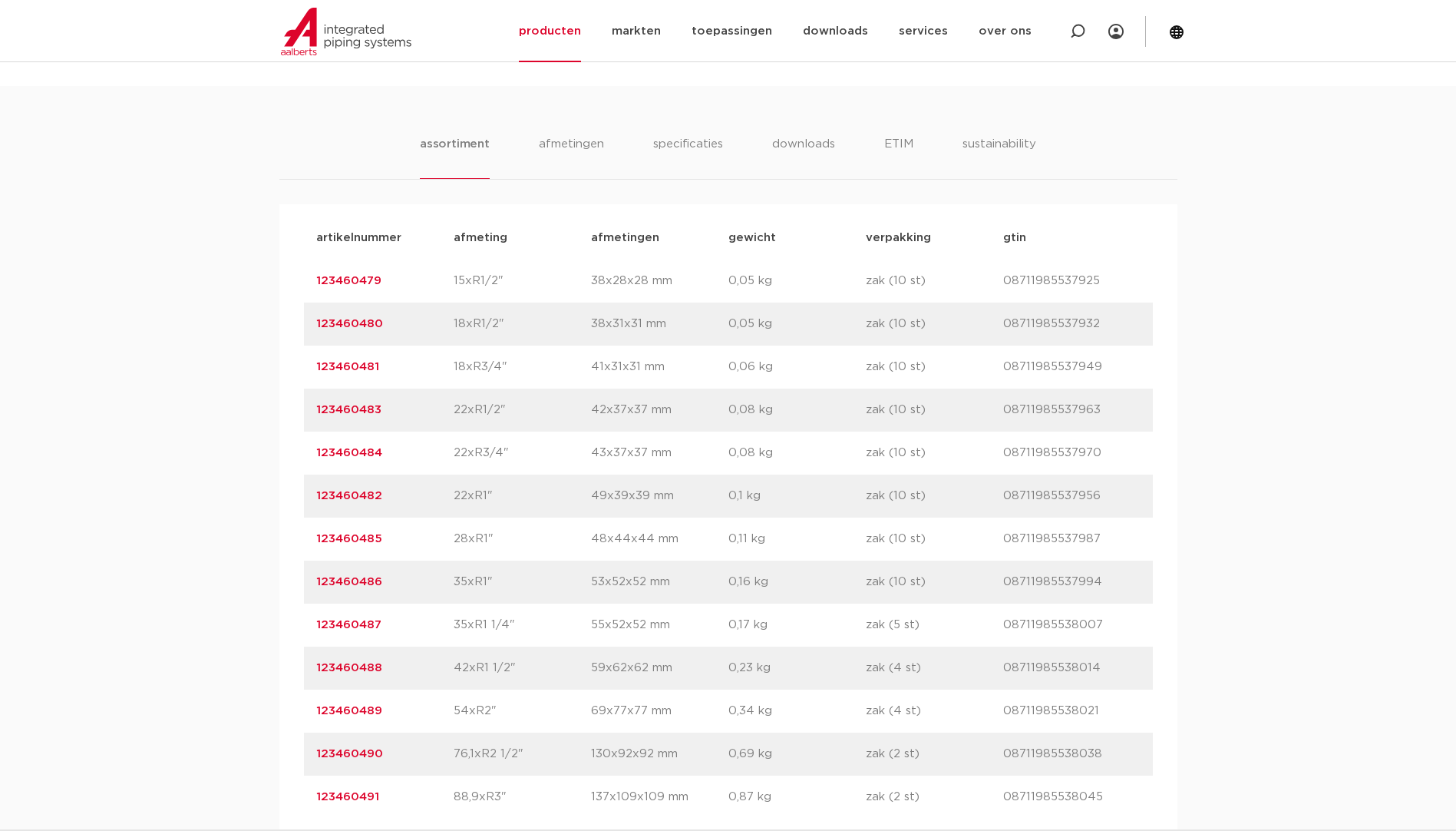
drag, startPoint x: 296, startPoint y: 408, endPoint x: 430, endPoint y: 422, distance: 134.7
click at [430, 422] on div "artikelnummer afmeting afmetingen gewicht verpakking gtin artikelnummer 1234604…" at bounding box center [728, 518] width 898 height 627
drag, startPoint x: 430, startPoint y: 422, endPoint x: 510, endPoint y: 384, distance: 88.6
click at [510, 384] on div "artikelnummer 123460481 afmeting 18xR3/4" afmetingen 41x31x31 mm gewicht 0,06 k…" at bounding box center [728, 367] width 849 height 43
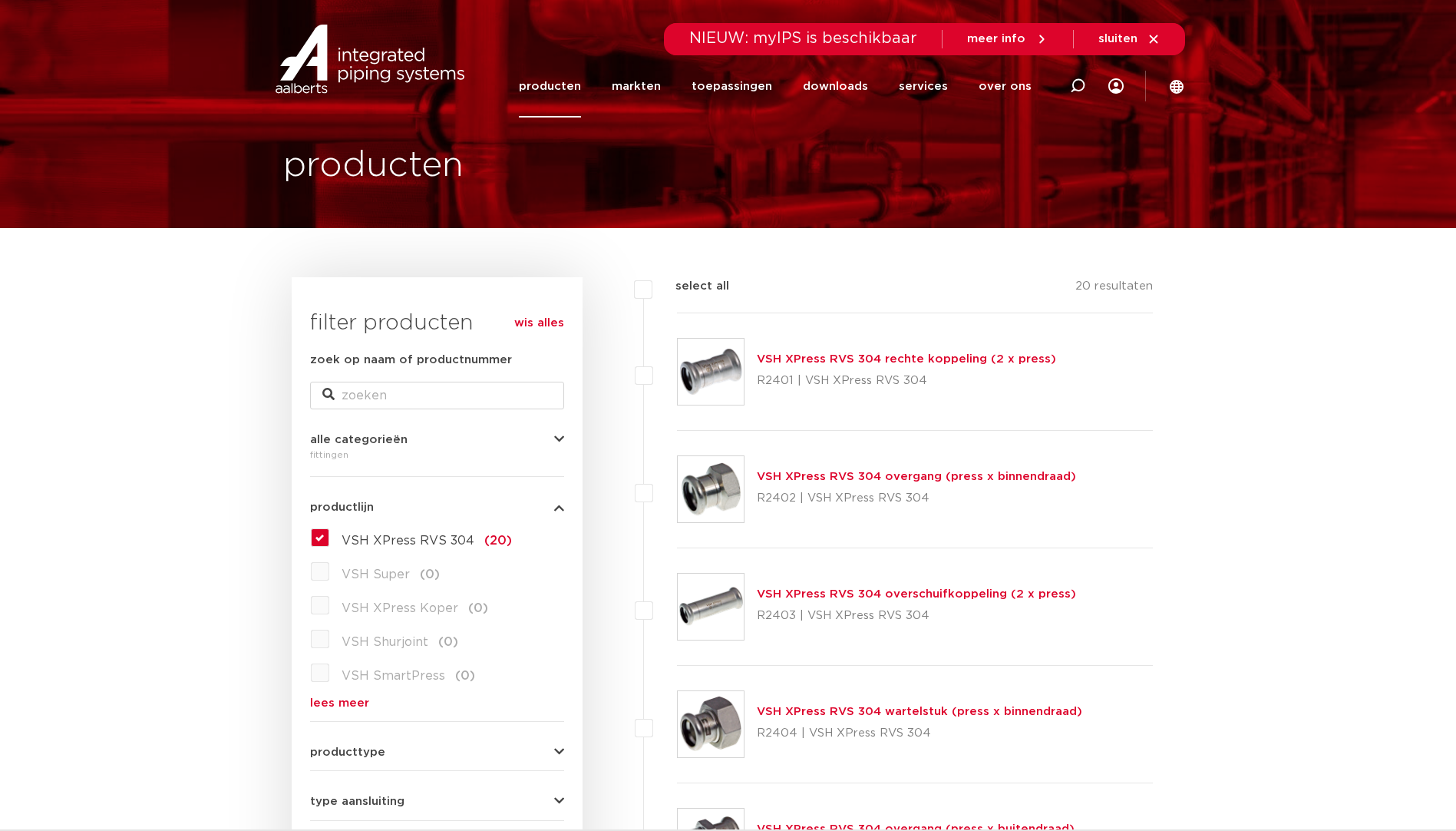
click at [719, 368] on img at bounding box center [710, 371] width 66 height 66
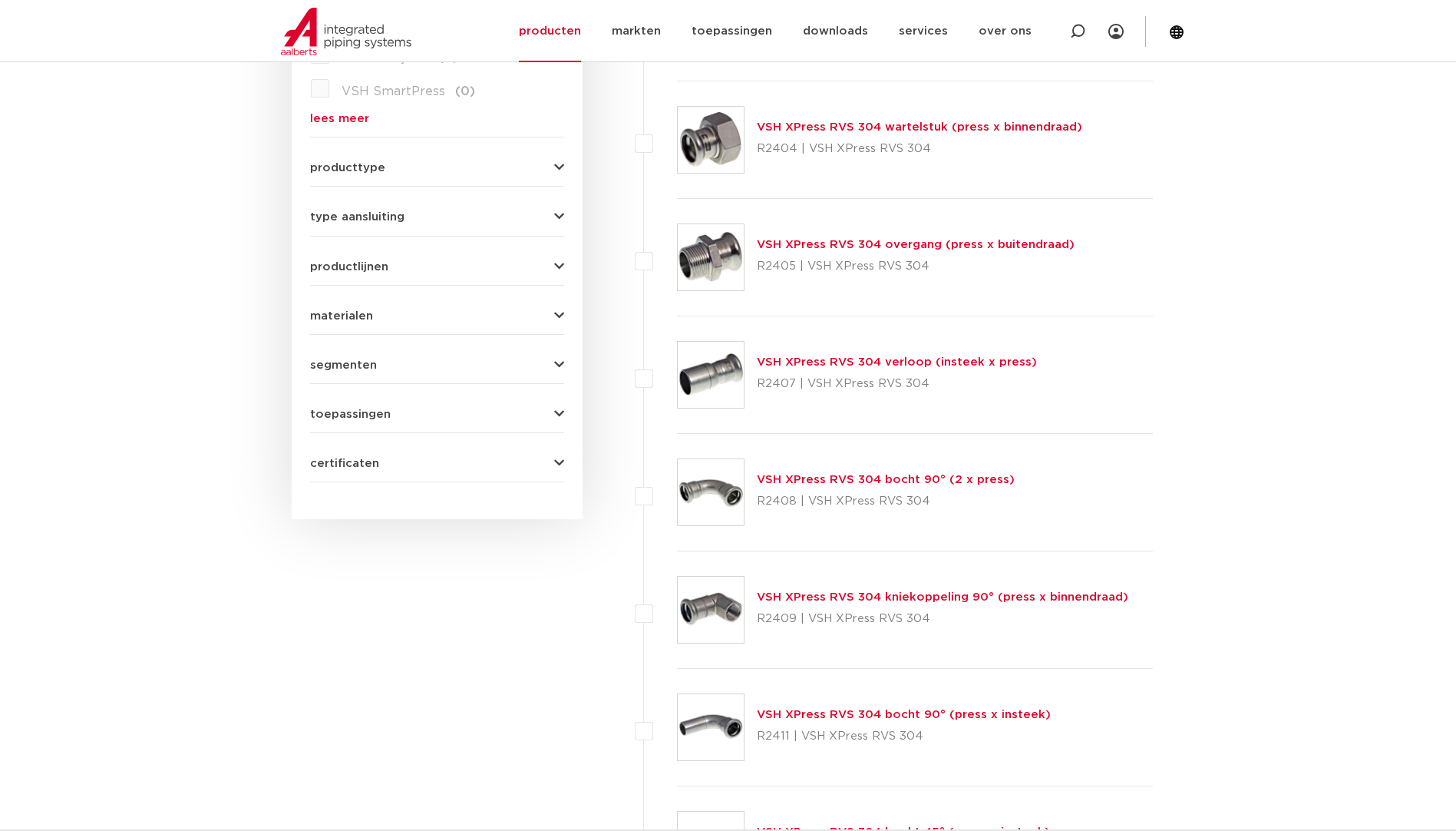
scroll to position [633, 0]
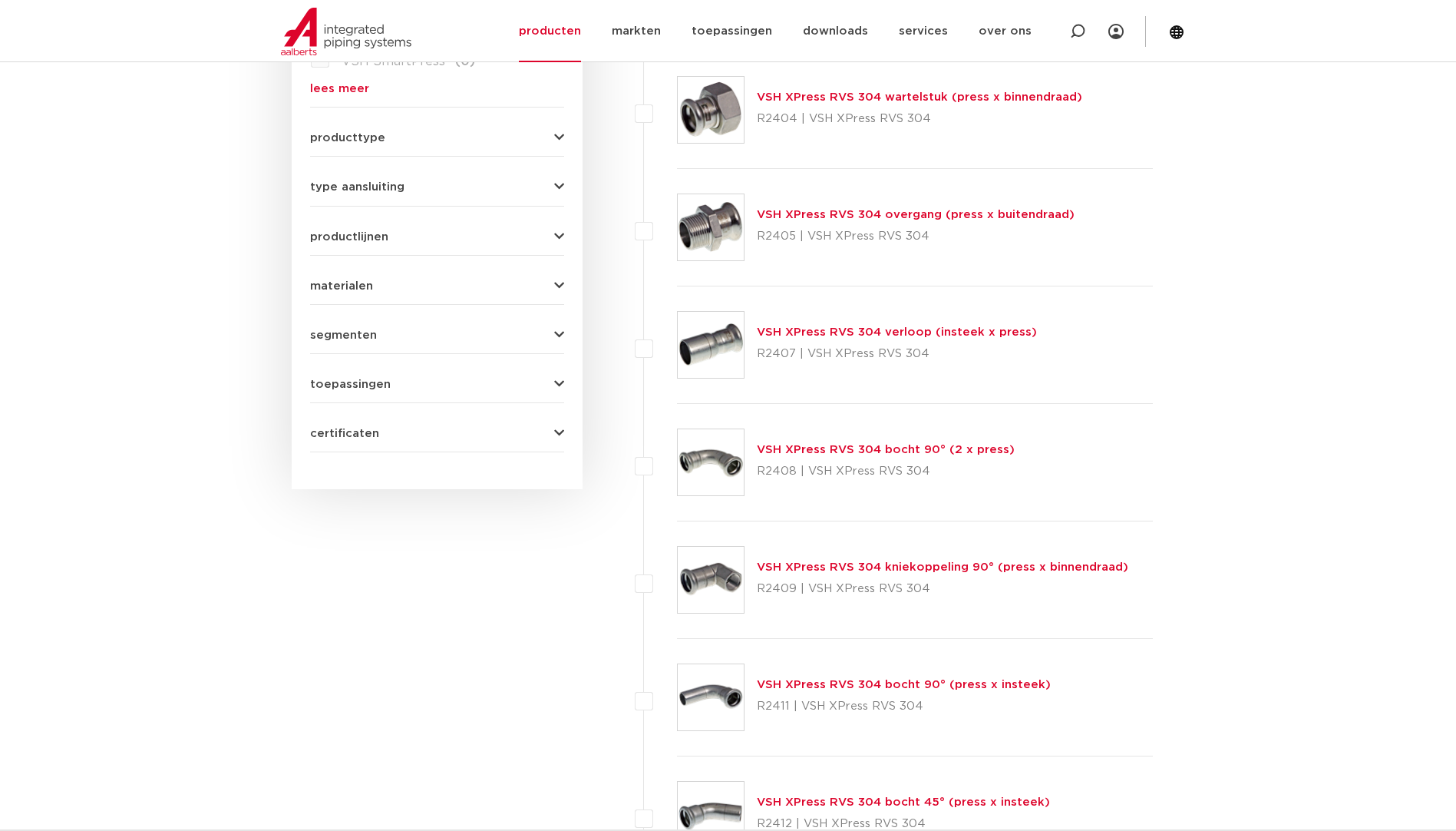
click at [710, 356] on img at bounding box center [710, 344] width 66 height 66
